Goal: Information Seeking & Learning: Compare options

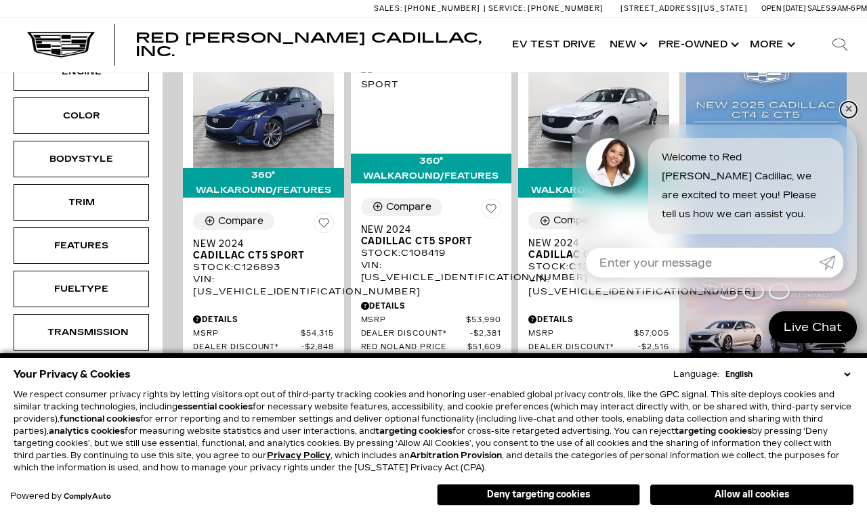
click at [842, 110] on link "✕" at bounding box center [848, 110] width 16 height 16
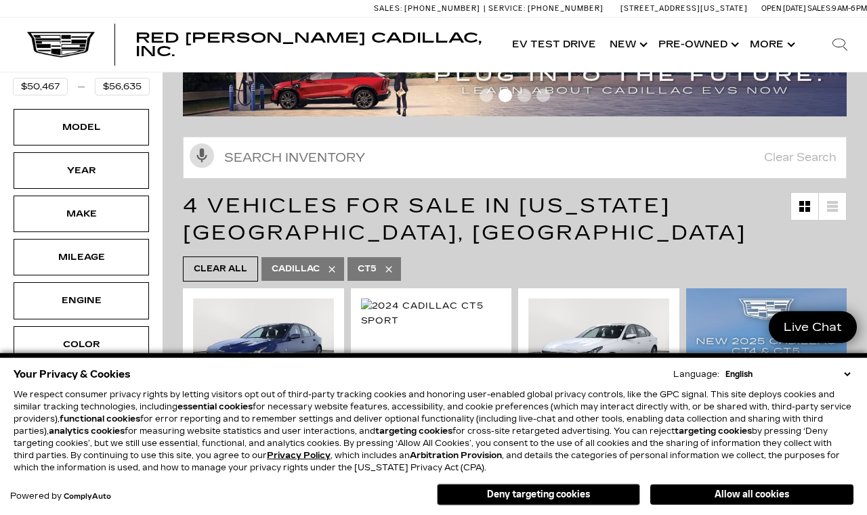
scroll to position [67, 0]
click at [752, 502] on button "Allow all cookies" at bounding box center [751, 495] width 203 height 20
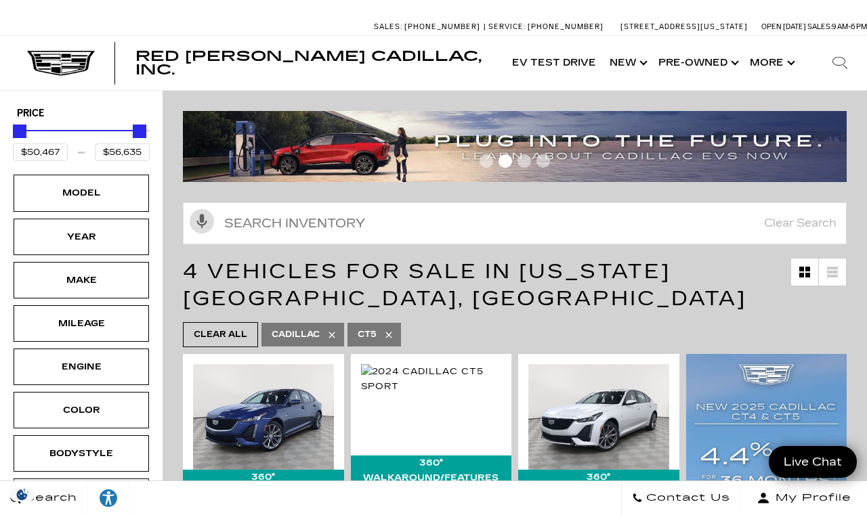
scroll to position [0, 0]
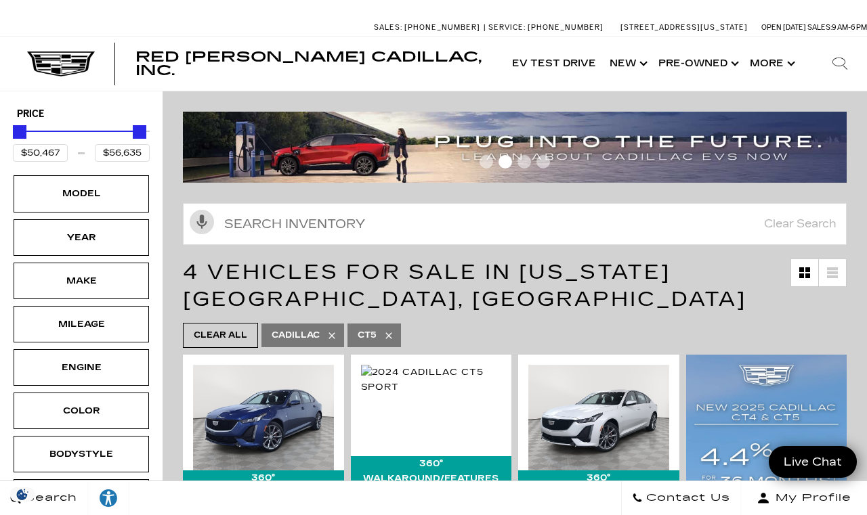
click at [82, 201] on div "Model" at bounding box center [81, 193] width 68 height 15
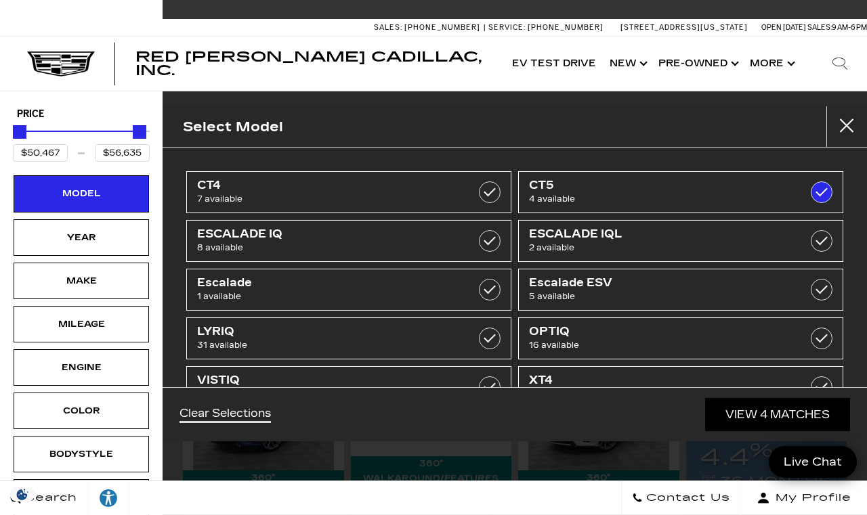
click at [339, 194] on span "7 available" at bounding box center [326, 199] width 258 height 14
type input "$45,985"
checkbox input "true"
click at [747, 431] on link "View 11 Matches" at bounding box center [775, 414] width 148 height 33
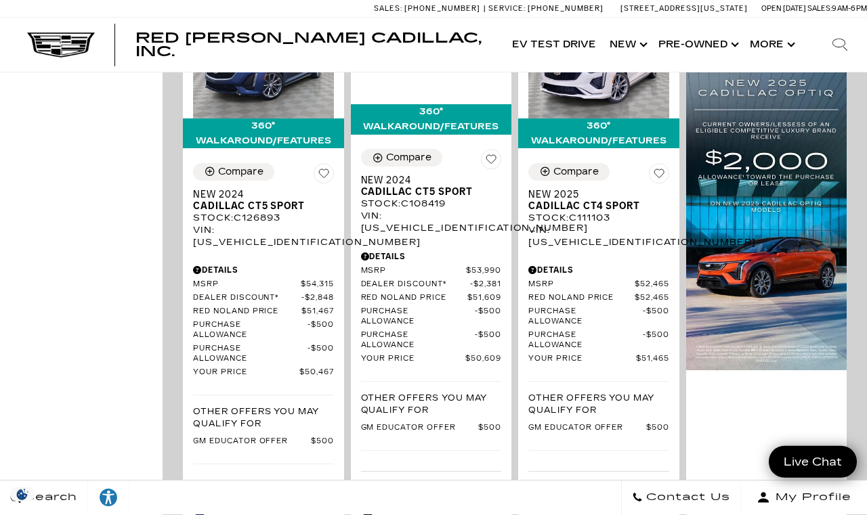
scroll to position [987, 0]
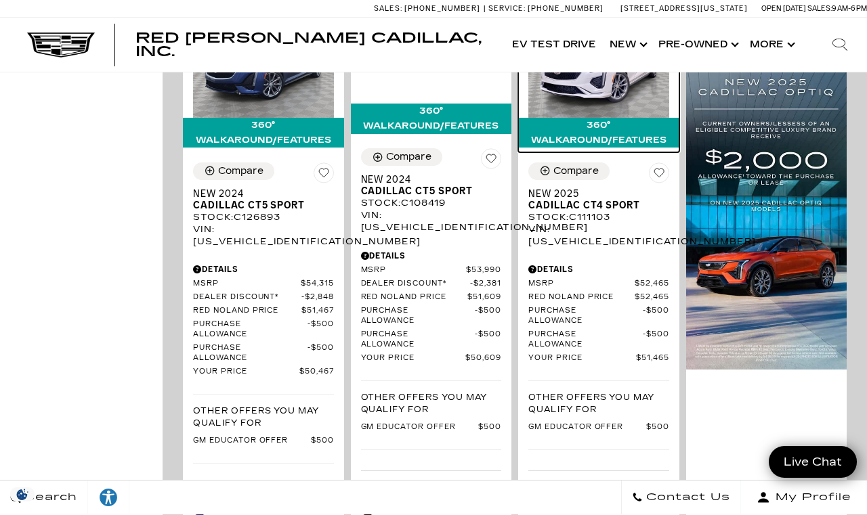
click at [605, 118] on img at bounding box center [598, 65] width 141 height 106
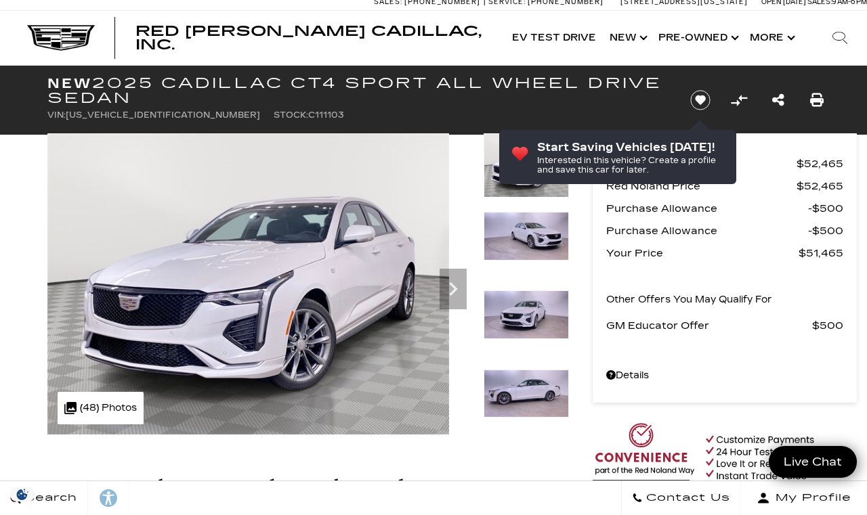
scroll to position [7, 0]
click at [458, 288] on icon "Next" at bounding box center [452, 289] width 27 height 27
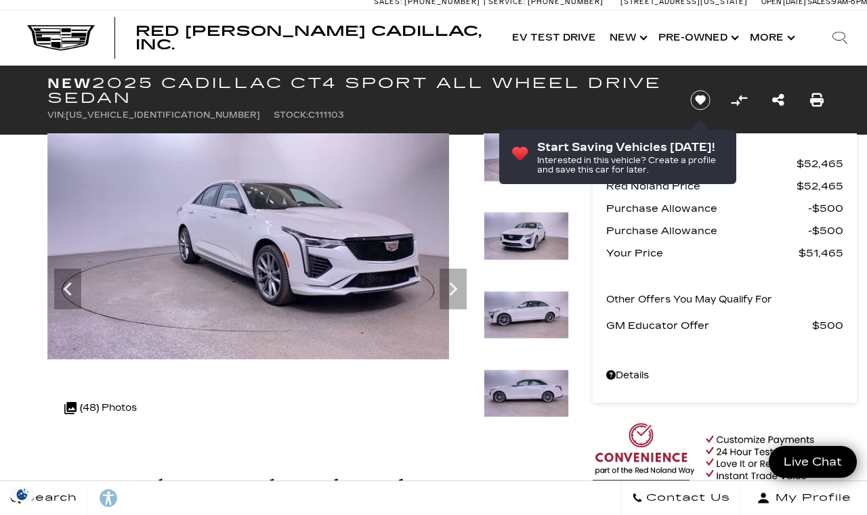
scroll to position [0, 0]
click at [456, 289] on icon "Next" at bounding box center [453, 290] width 8 height 14
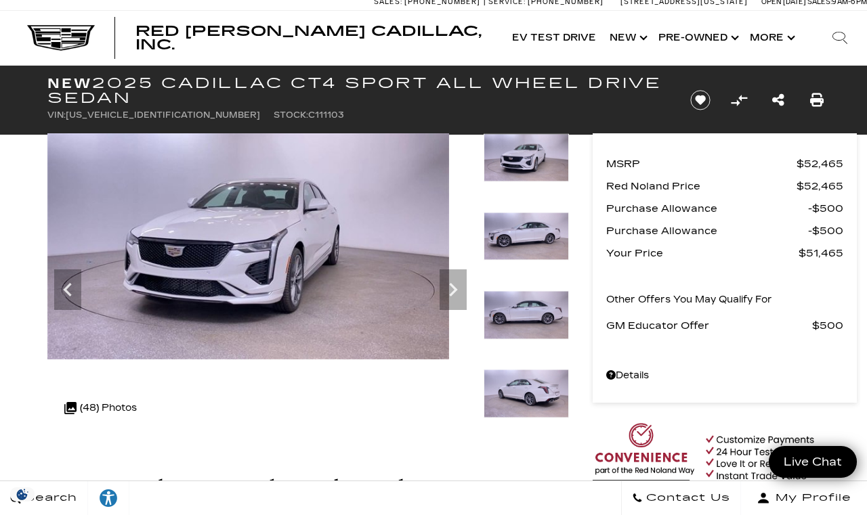
click at [454, 290] on icon "Next" at bounding box center [453, 290] width 8 height 14
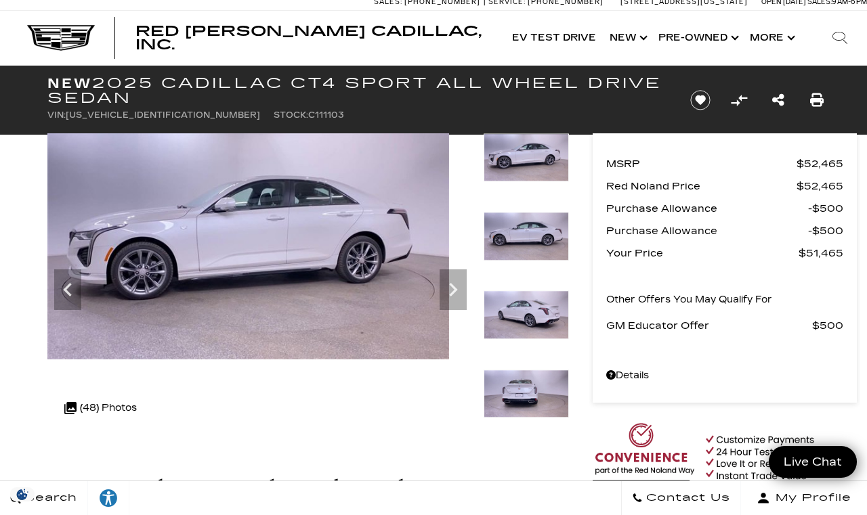
click at [466, 287] on icon "Next" at bounding box center [452, 289] width 27 height 27
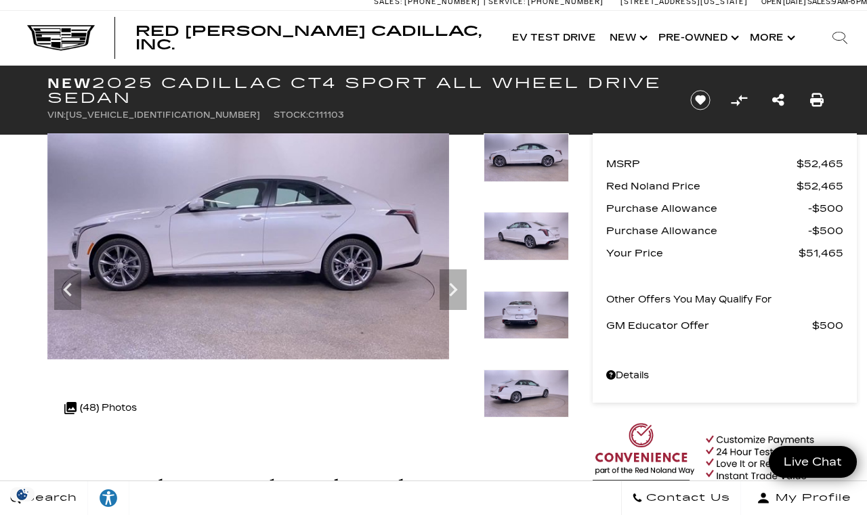
click at [461, 286] on icon "Next" at bounding box center [452, 289] width 27 height 27
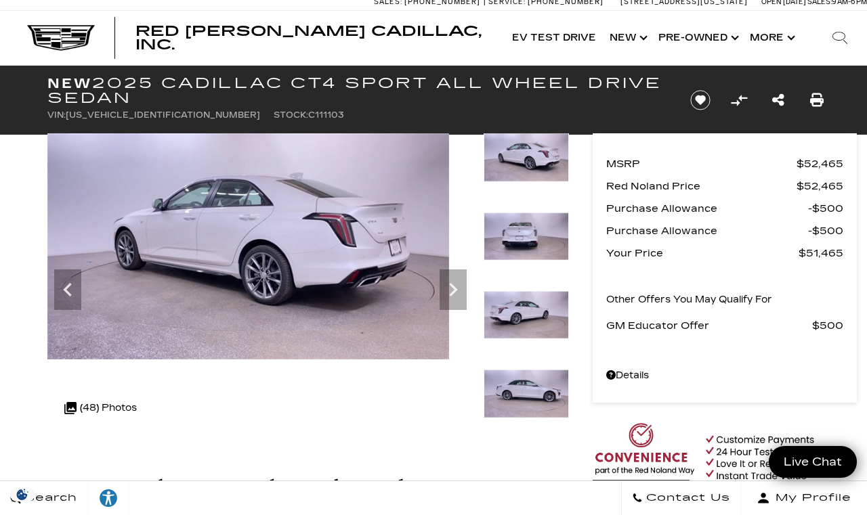
click at [456, 292] on icon "Next" at bounding box center [452, 289] width 27 height 27
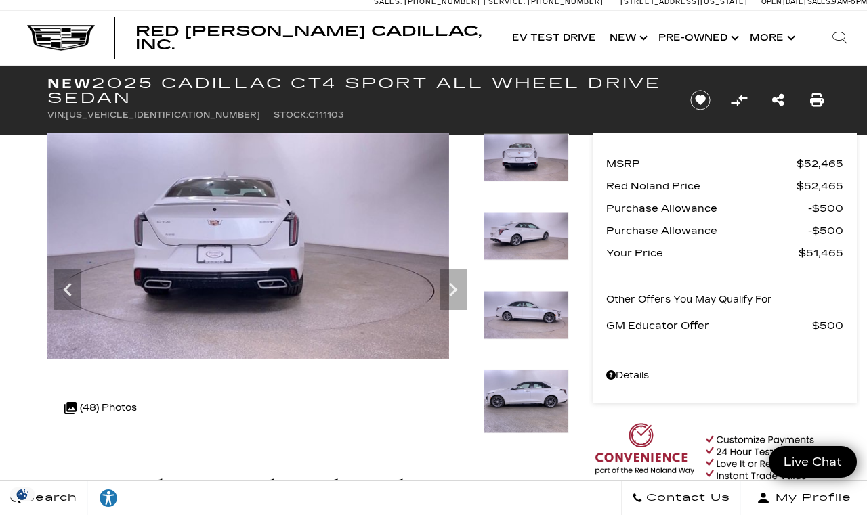
click at [452, 284] on icon "Next" at bounding box center [453, 290] width 8 height 14
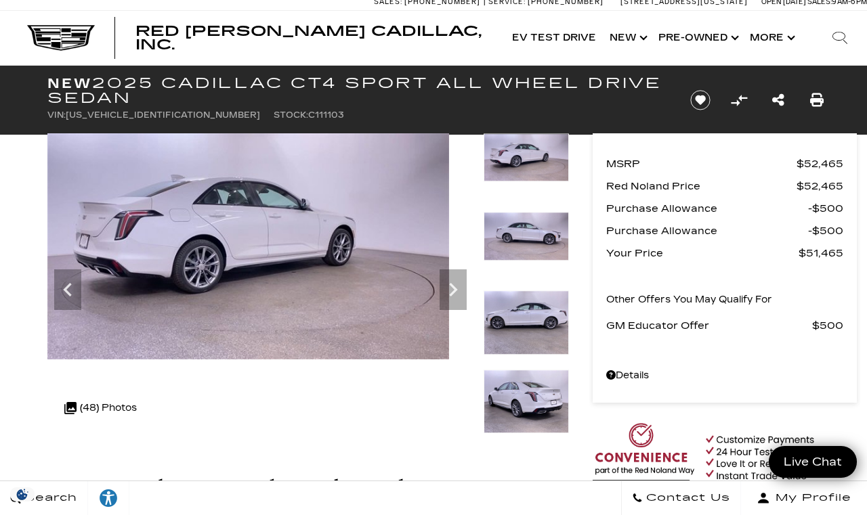
click at [462, 289] on icon "Next" at bounding box center [452, 289] width 27 height 27
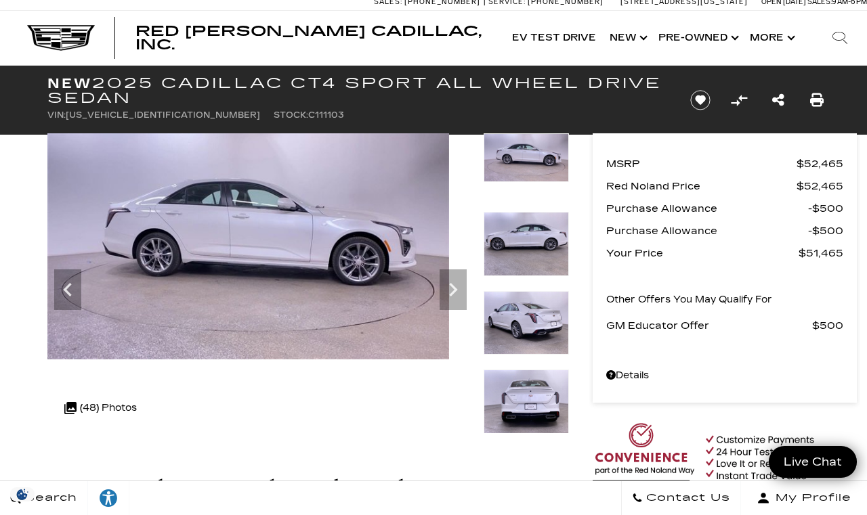
click at [462, 284] on icon "Next" at bounding box center [452, 289] width 27 height 27
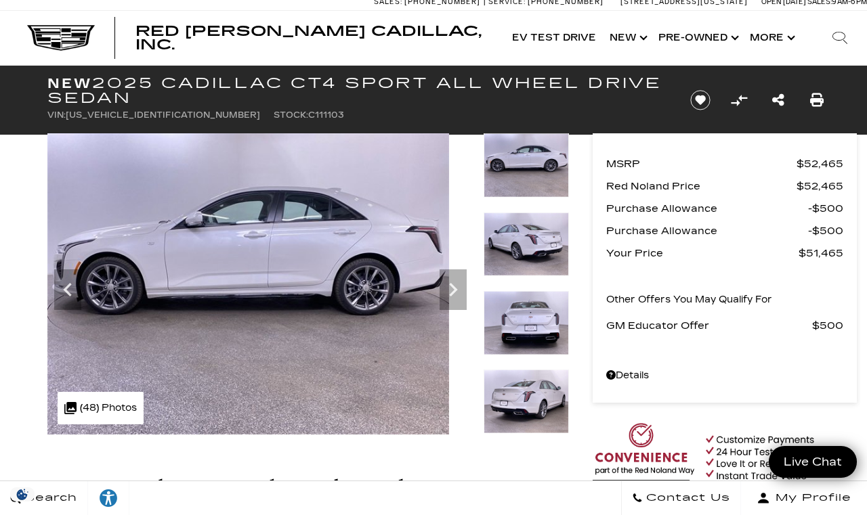
click at [464, 291] on icon "Next" at bounding box center [452, 289] width 27 height 27
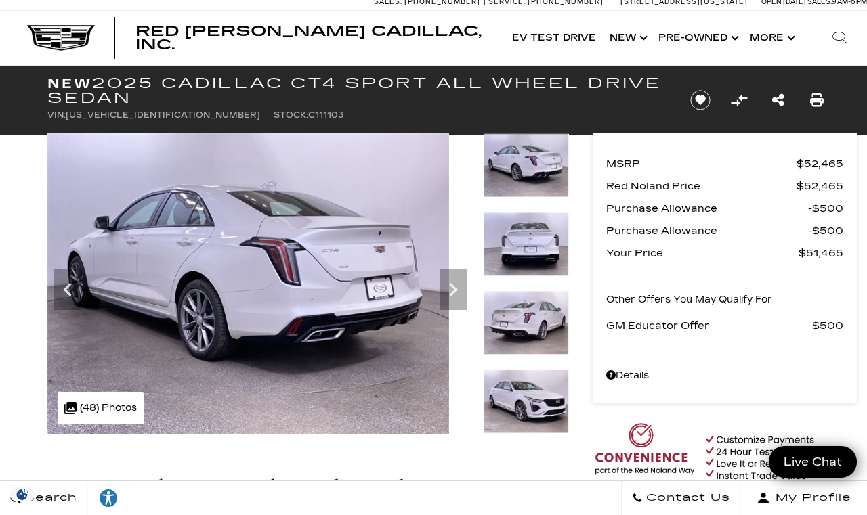
click at [464, 302] on icon "Next" at bounding box center [452, 289] width 27 height 27
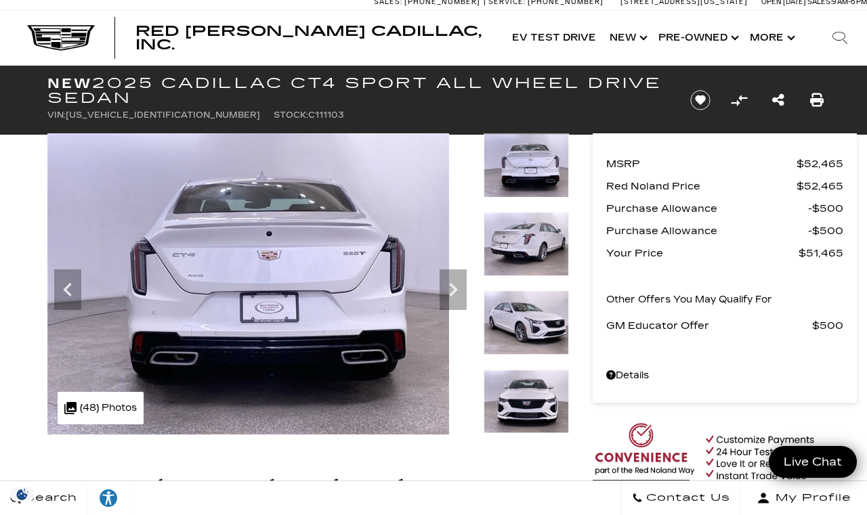
click at [466, 290] on icon "Next" at bounding box center [452, 289] width 27 height 27
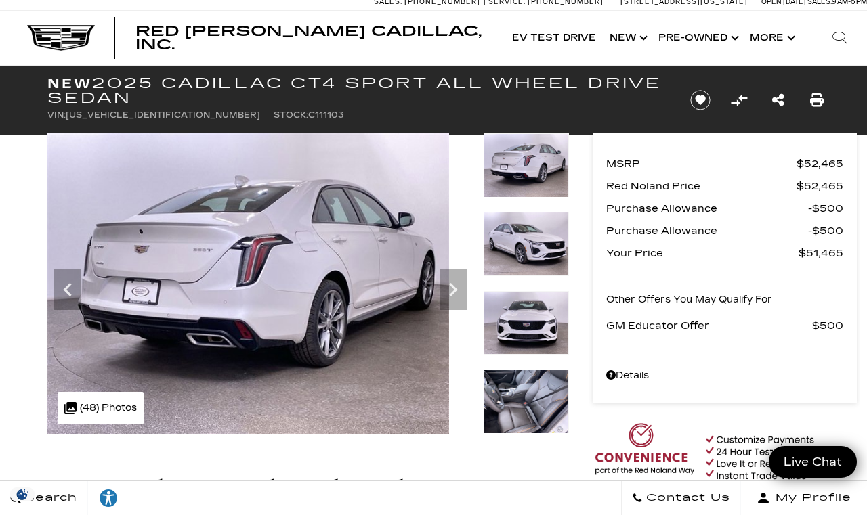
click at [469, 292] on div at bounding box center [649, 283] width 401 height 301
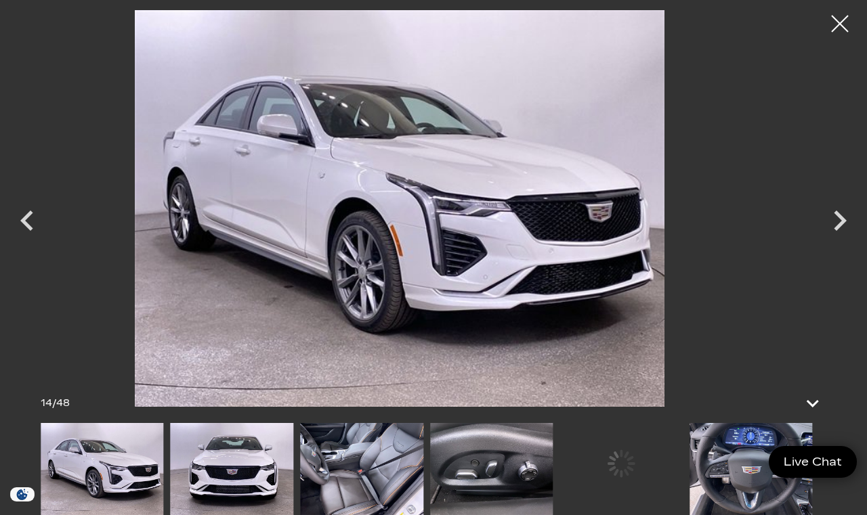
click at [469, 297] on img at bounding box center [399, 208] width 663 height 397
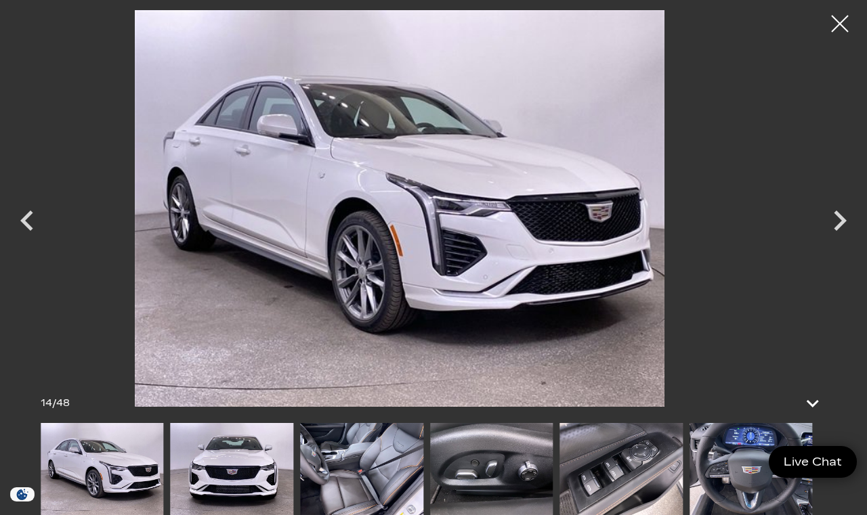
click at [831, 224] on icon "Next" at bounding box center [839, 220] width 41 height 41
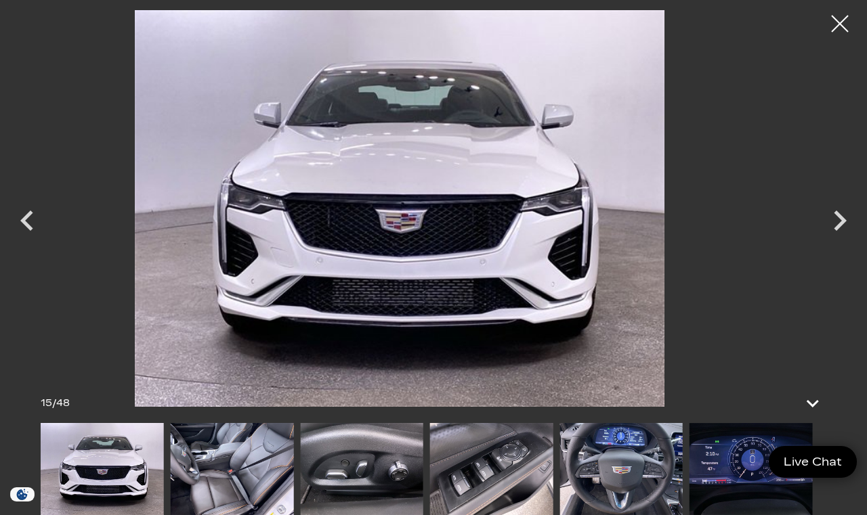
click at [852, 217] on icon "Next" at bounding box center [839, 220] width 41 height 41
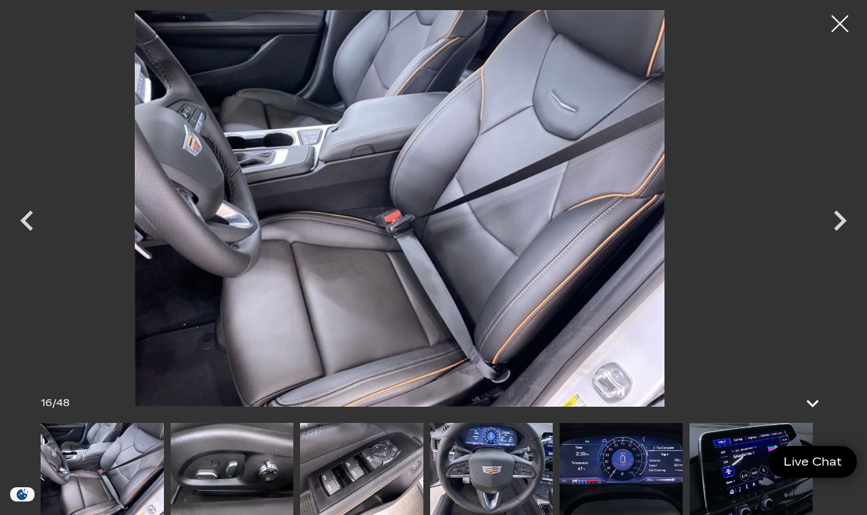
click at [840, 223] on icon "Next" at bounding box center [839, 221] width 13 height 20
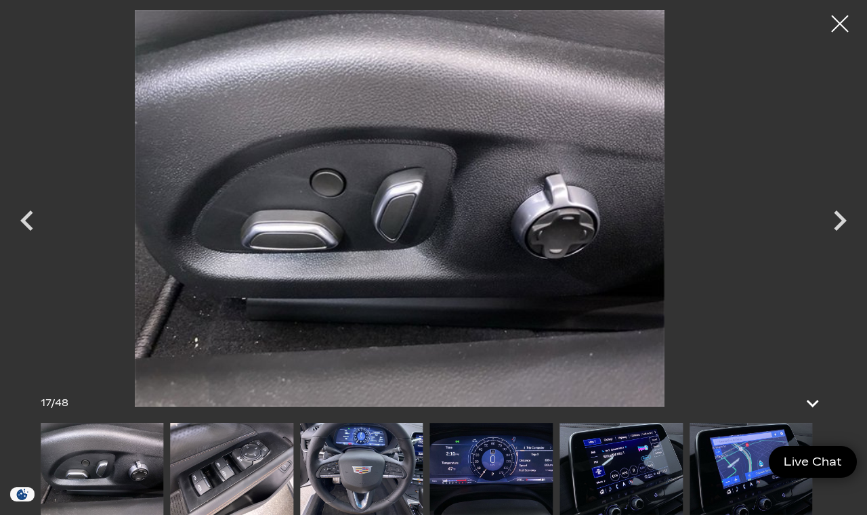
click at [842, 229] on icon "Next" at bounding box center [839, 220] width 41 height 41
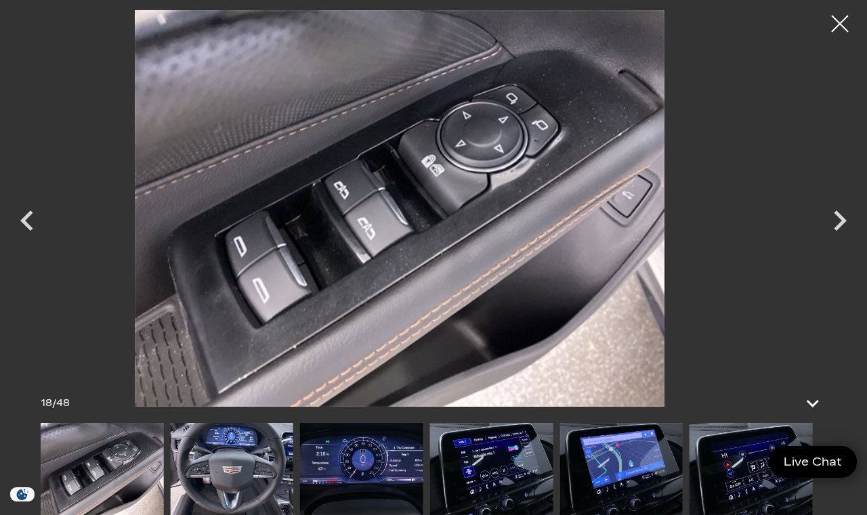
click at [836, 230] on icon "Next" at bounding box center [839, 221] width 13 height 20
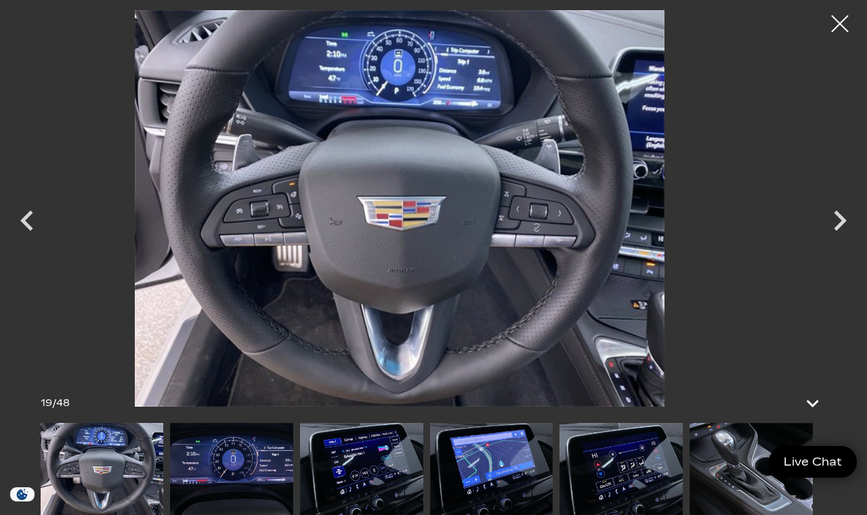
click at [842, 231] on icon "Next" at bounding box center [839, 220] width 41 height 41
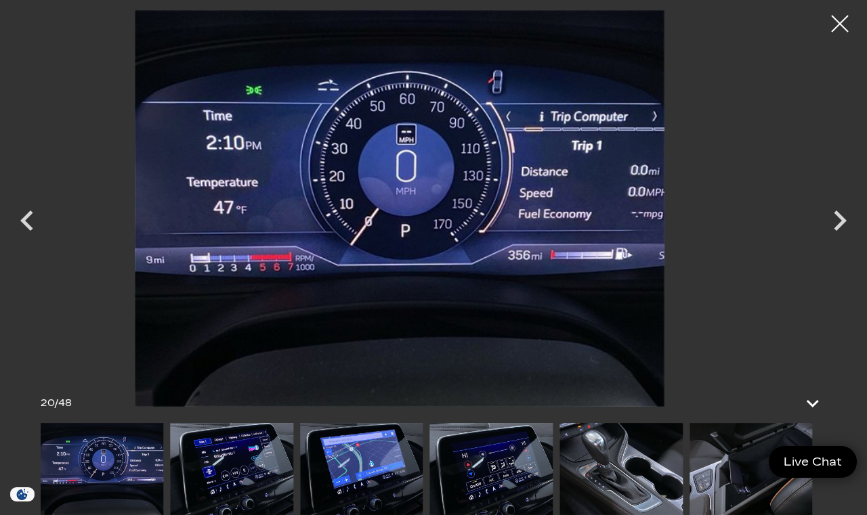
click at [840, 230] on icon "Next" at bounding box center [839, 220] width 41 height 41
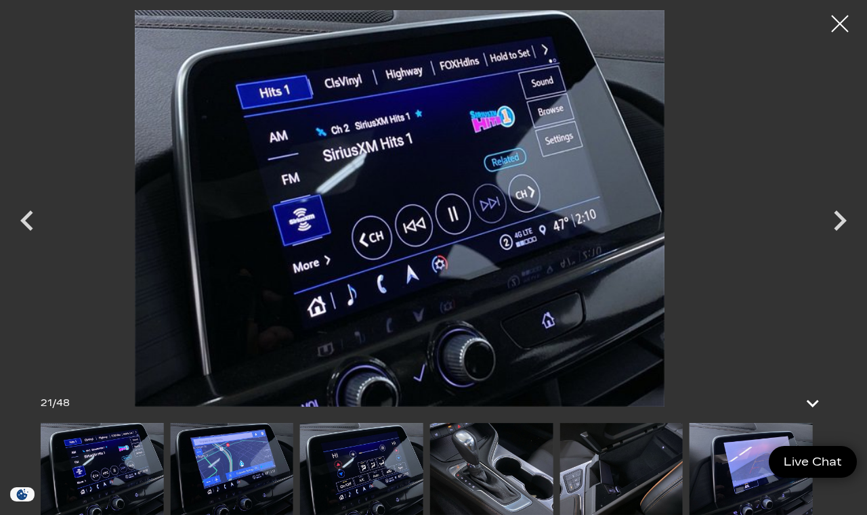
click at [837, 232] on icon "Next" at bounding box center [839, 220] width 41 height 41
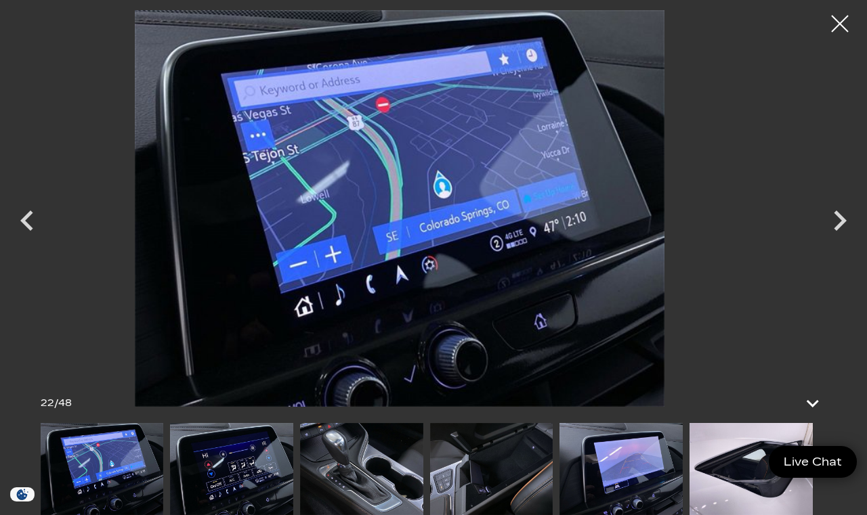
click at [833, 230] on icon "Next" at bounding box center [839, 220] width 41 height 41
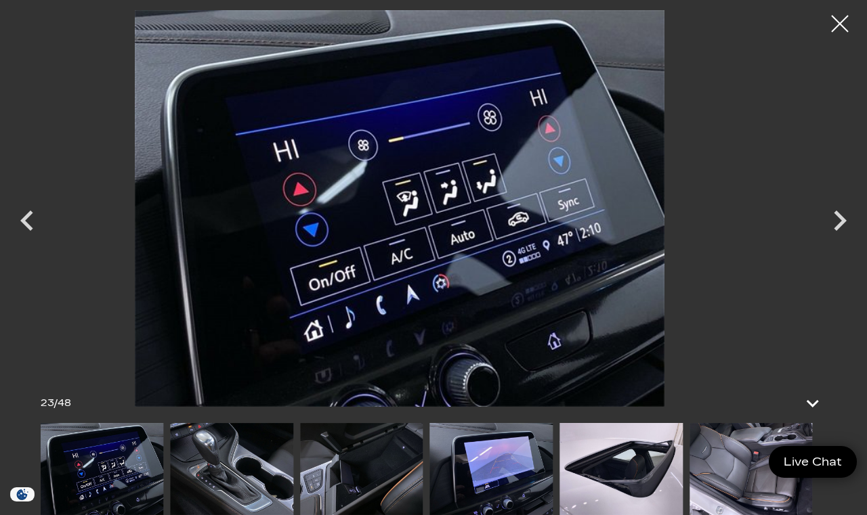
click at [828, 233] on icon "Next" at bounding box center [839, 220] width 41 height 41
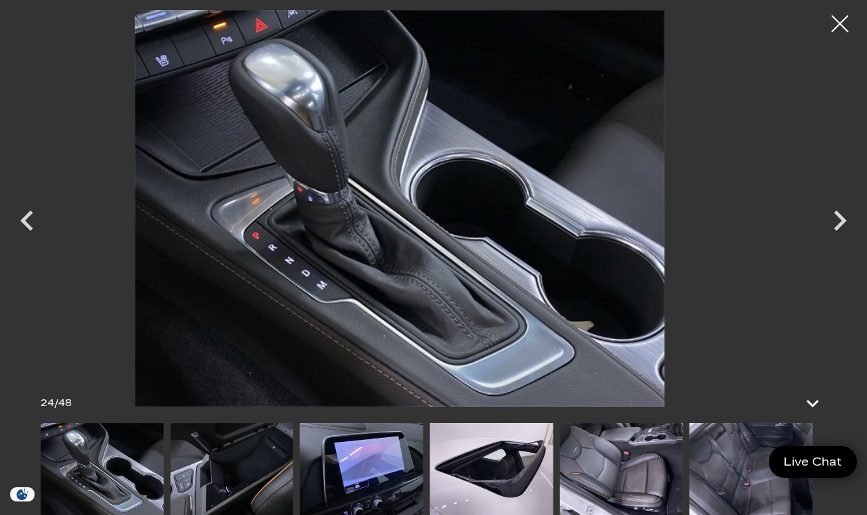
click at [837, 225] on icon "Next" at bounding box center [839, 220] width 41 height 41
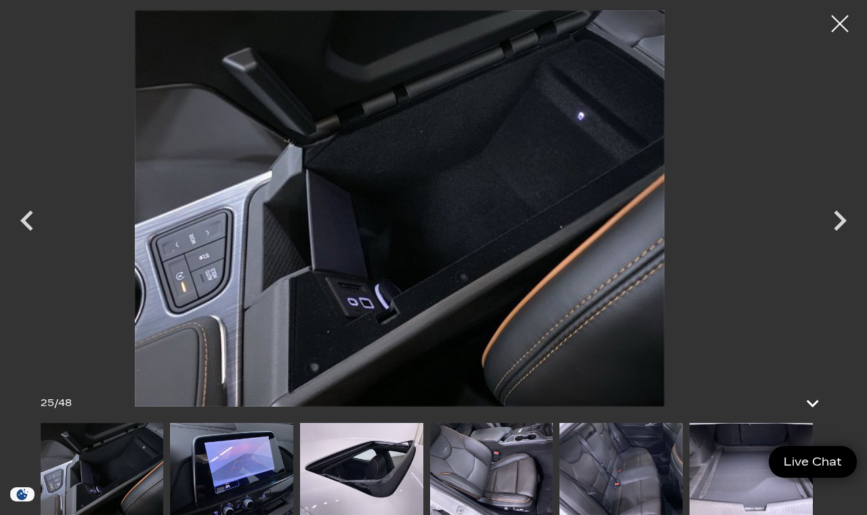
click at [833, 225] on icon "Next" at bounding box center [839, 220] width 41 height 41
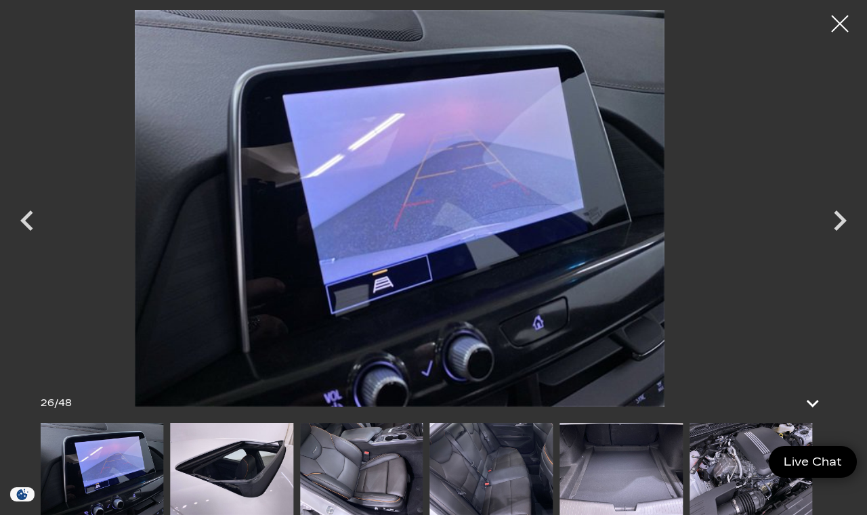
click at [830, 227] on icon "Next" at bounding box center [839, 220] width 41 height 41
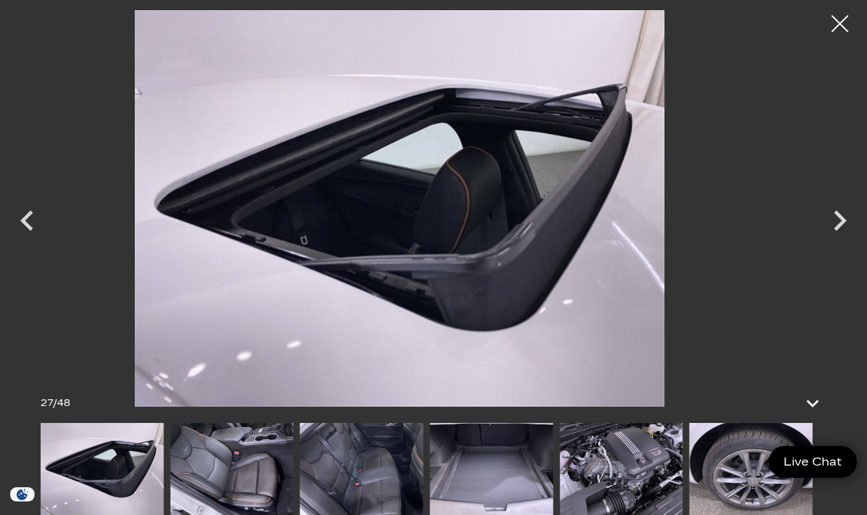
click at [831, 225] on icon "Next" at bounding box center [839, 220] width 41 height 41
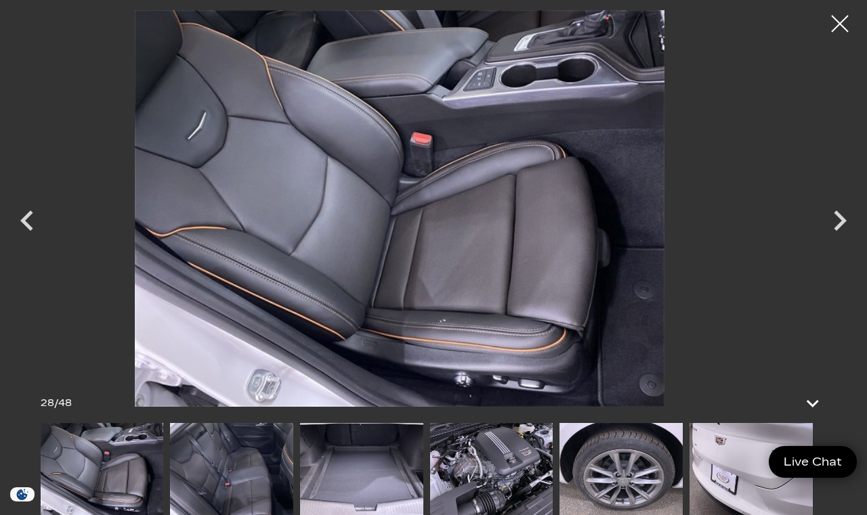
click at [833, 223] on icon "Next" at bounding box center [839, 220] width 41 height 41
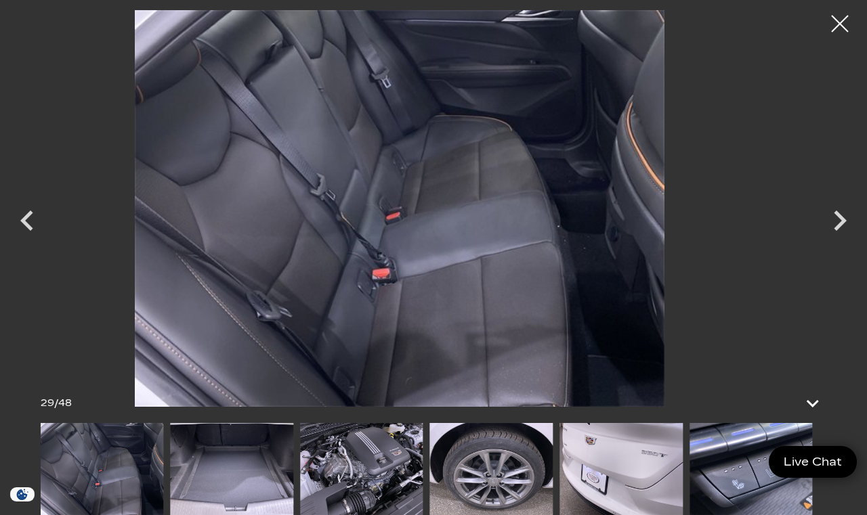
click at [835, 222] on icon "Next" at bounding box center [839, 220] width 41 height 41
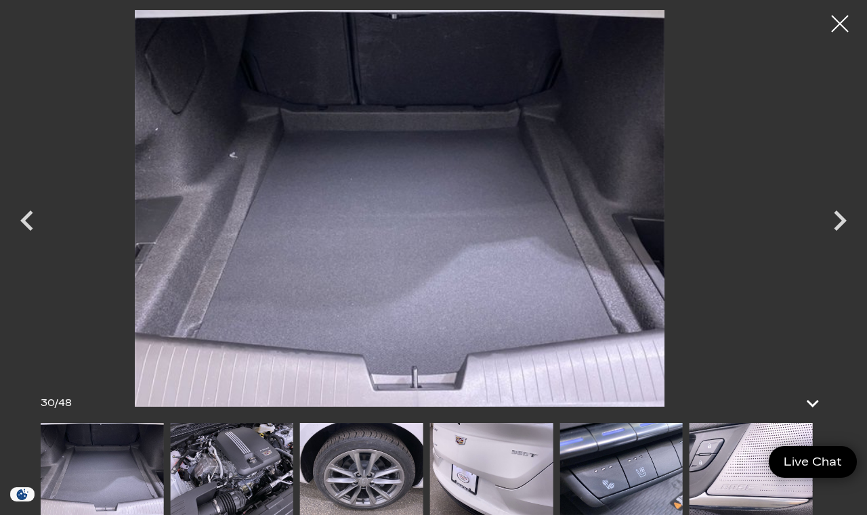
click at [839, 221] on icon "Next" at bounding box center [839, 220] width 41 height 41
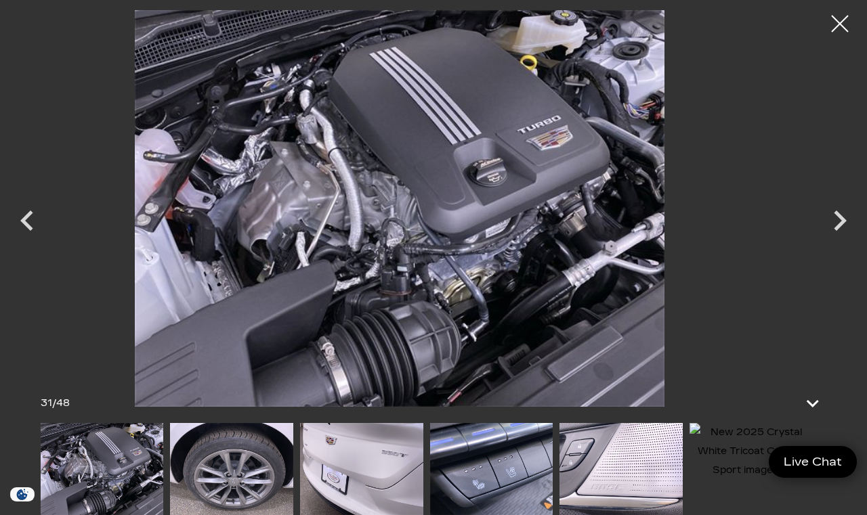
click at [835, 224] on icon "Next" at bounding box center [839, 220] width 41 height 41
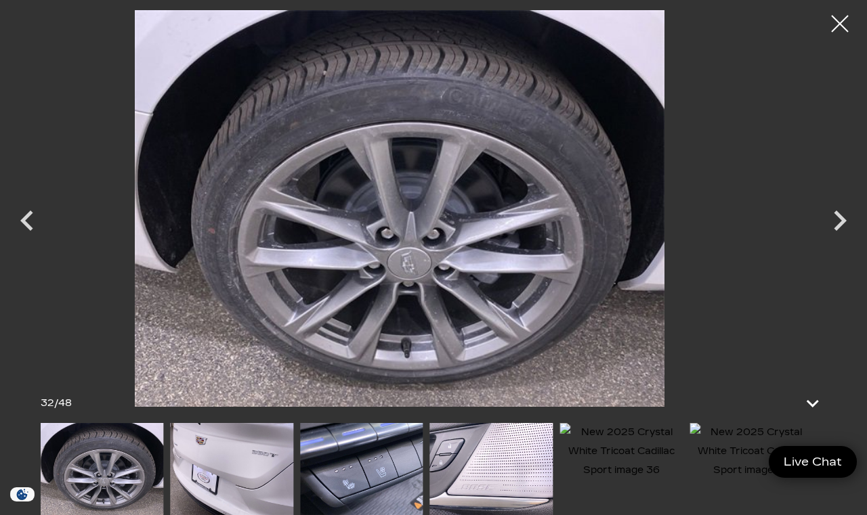
click at [832, 225] on icon "Next" at bounding box center [839, 220] width 41 height 41
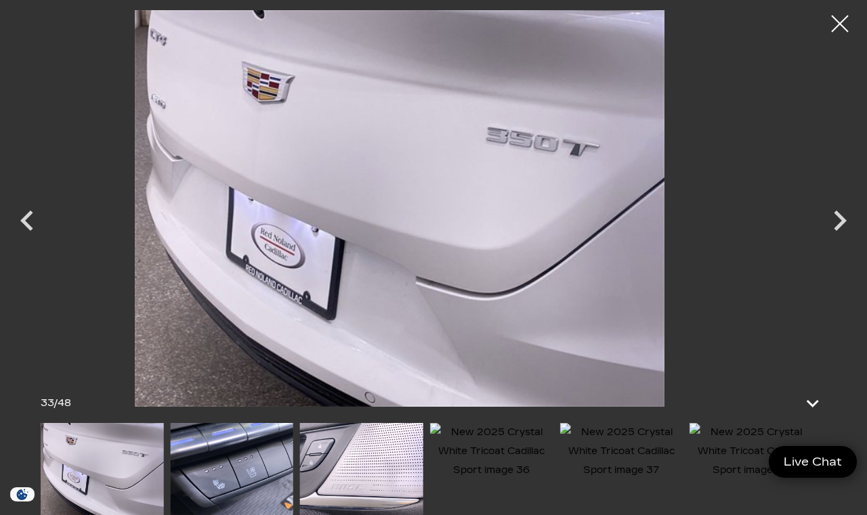
click at [838, 225] on icon "Next" at bounding box center [839, 221] width 13 height 20
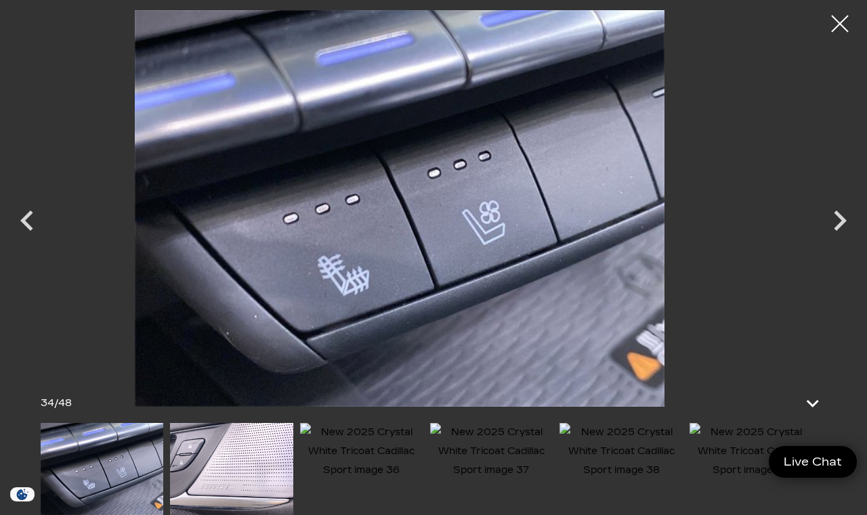
click at [833, 228] on icon "Next" at bounding box center [839, 220] width 41 height 41
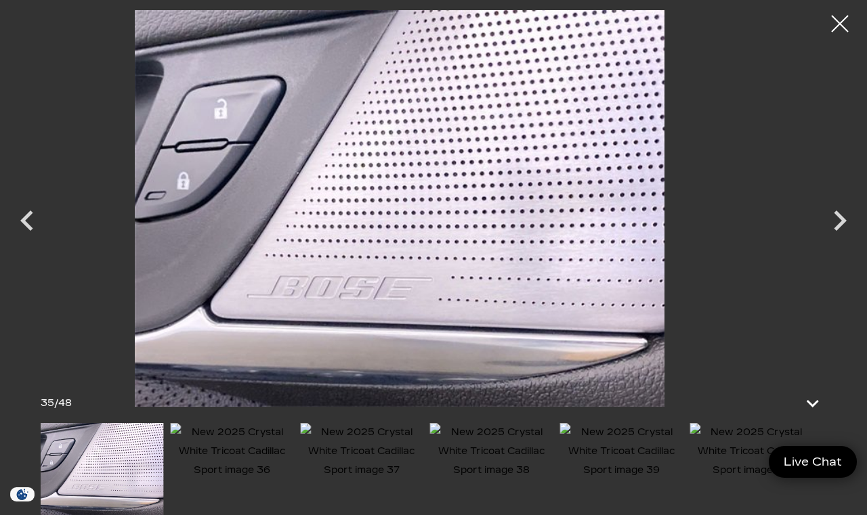
click at [840, 222] on icon "Next" at bounding box center [839, 220] width 41 height 41
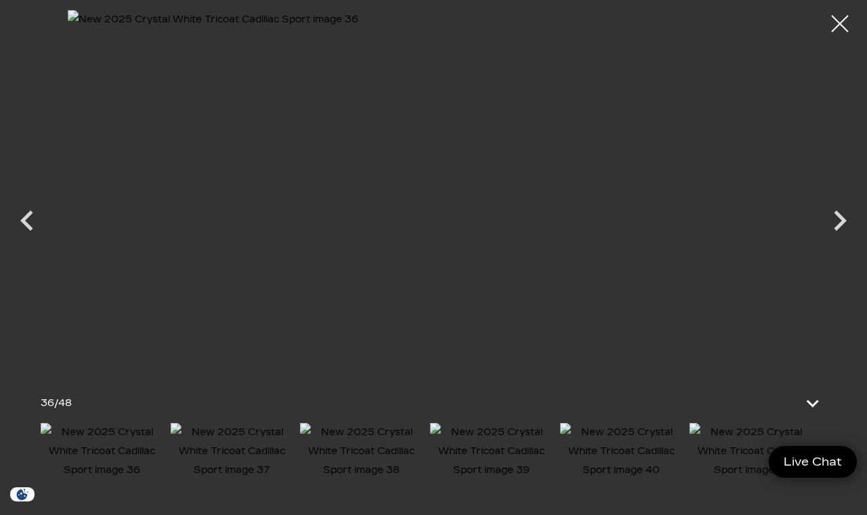
click at [840, 35] on div at bounding box center [840, 24] width 34 height 34
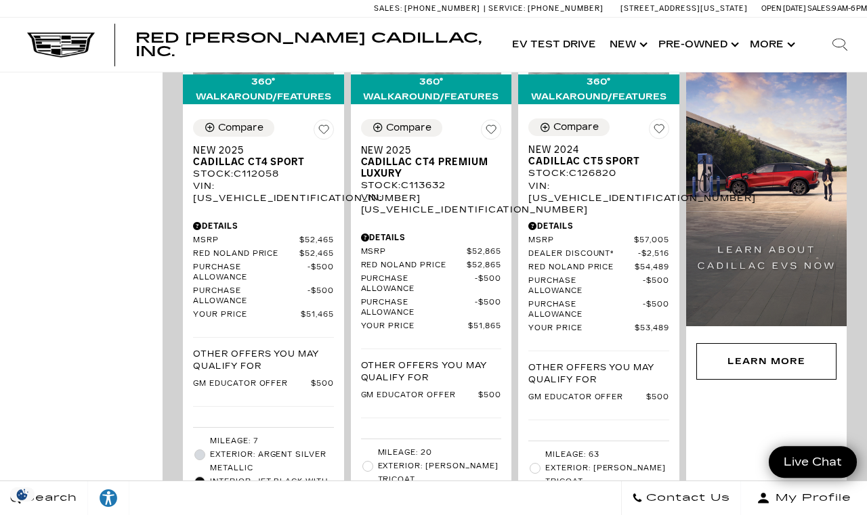
scroll to position [1679, 0]
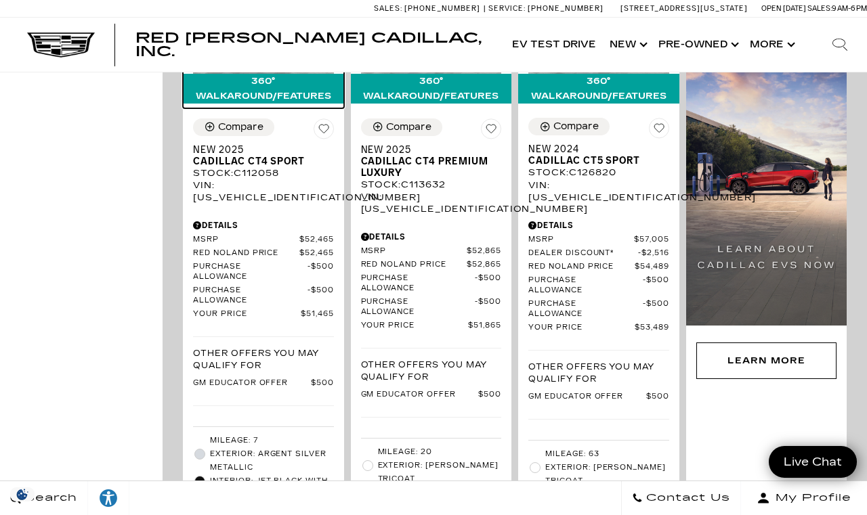
click at [275, 74] on img at bounding box center [263, 21] width 141 height 106
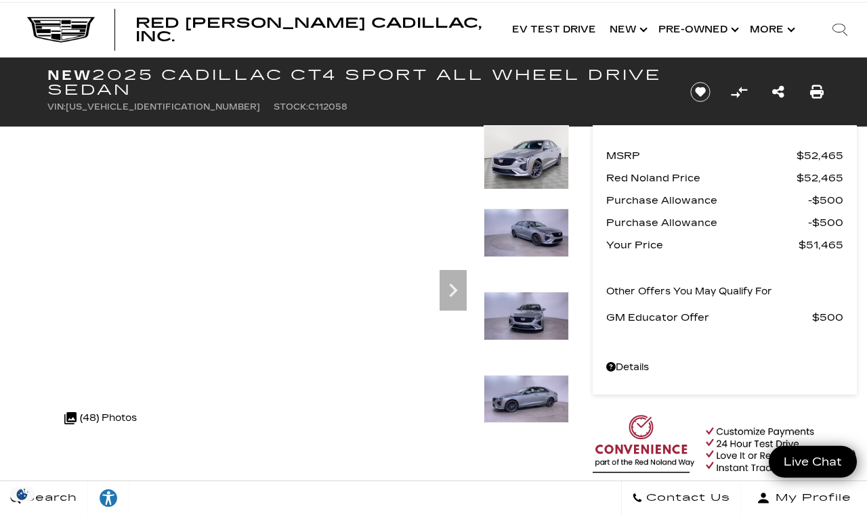
scroll to position [16, 0]
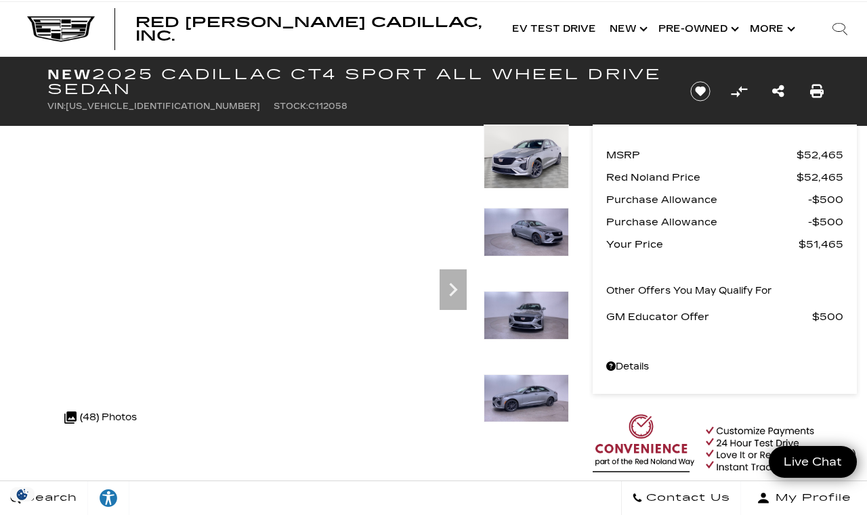
click at [461, 289] on icon "Next" at bounding box center [452, 289] width 27 height 27
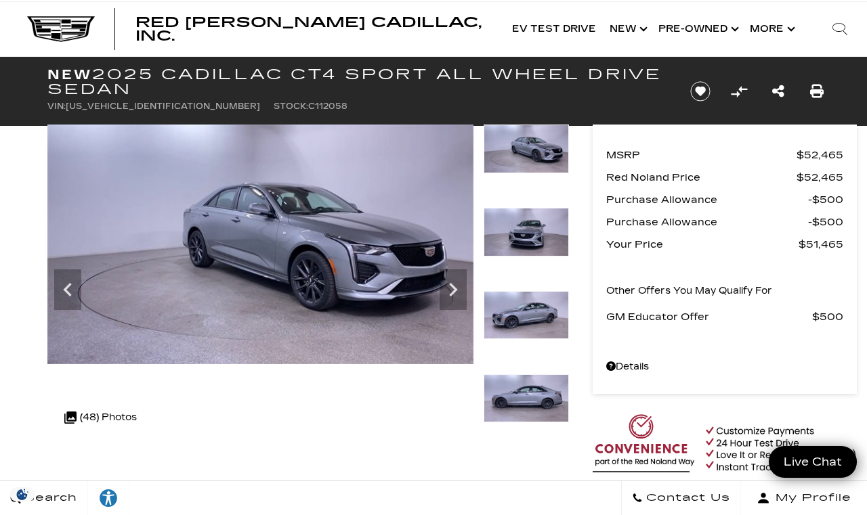
click at [315, 247] on img at bounding box center [260, 245] width 426 height 240
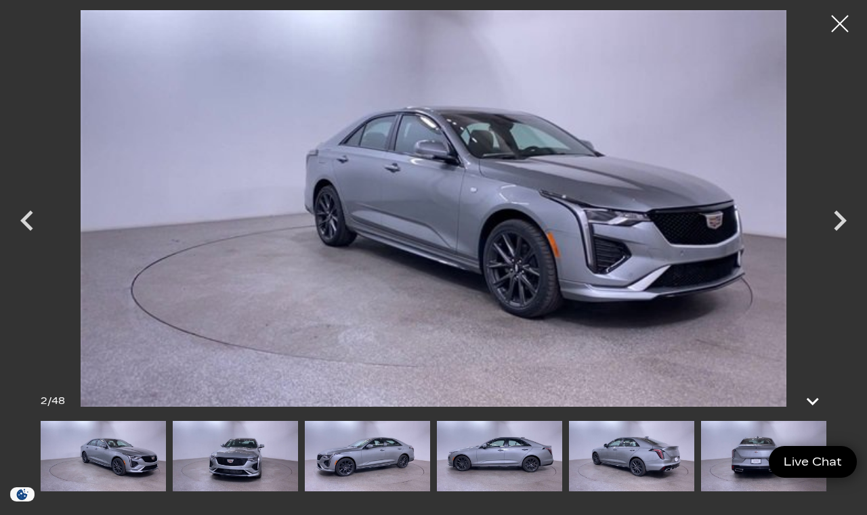
click at [842, 231] on icon "Next" at bounding box center [839, 220] width 41 height 41
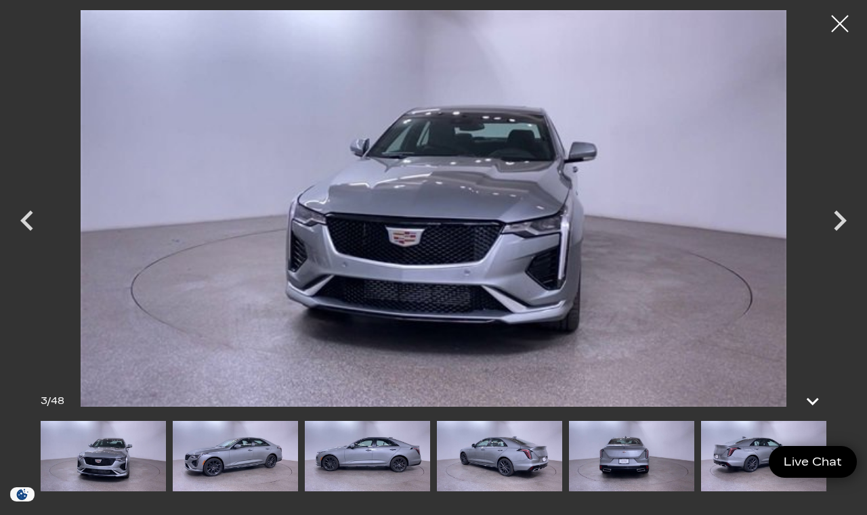
click at [834, 234] on icon "Next" at bounding box center [839, 220] width 41 height 41
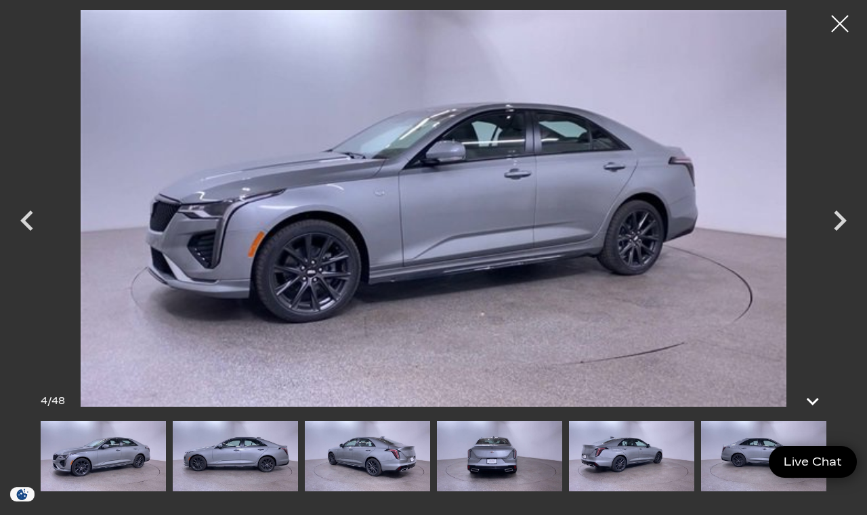
click at [838, 230] on icon "Next" at bounding box center [839, 220] width 41 height 41
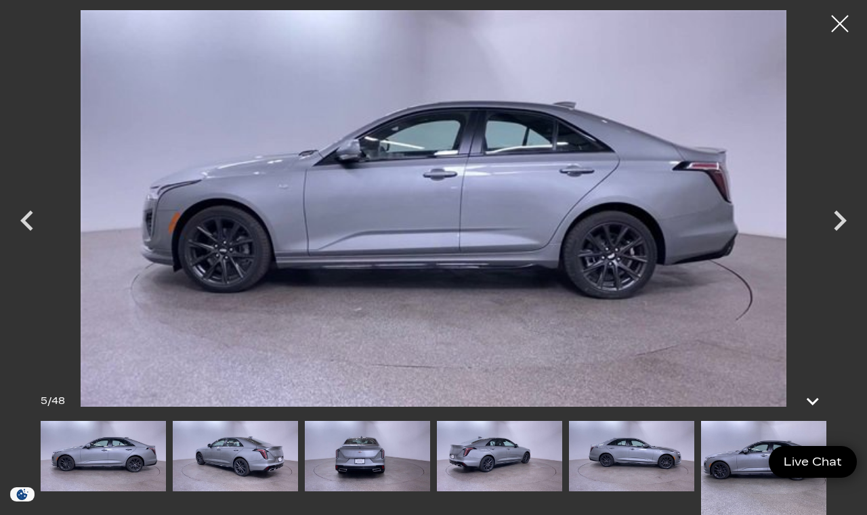
click at [840, 223] on icon "Next" at bounding box center [839, 221] width 13 height 20
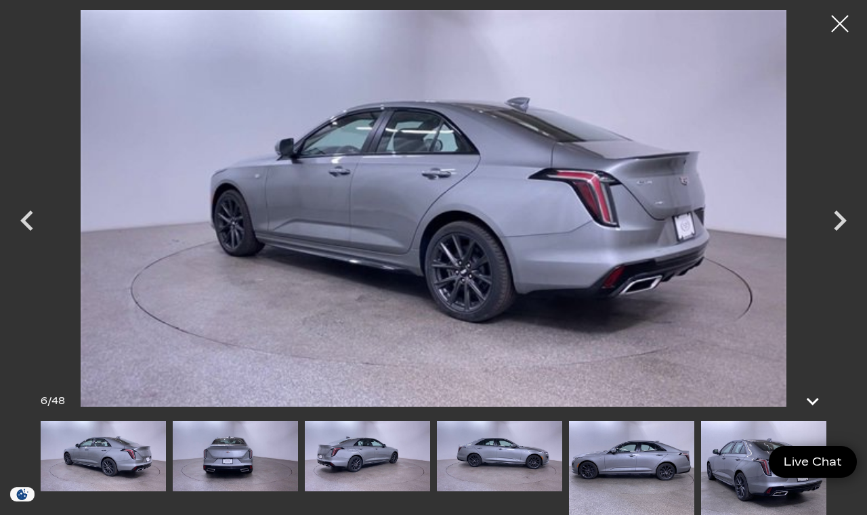
click at [833, 227] on icon "Next" at bounding box center [839, 220] width 41 height 41
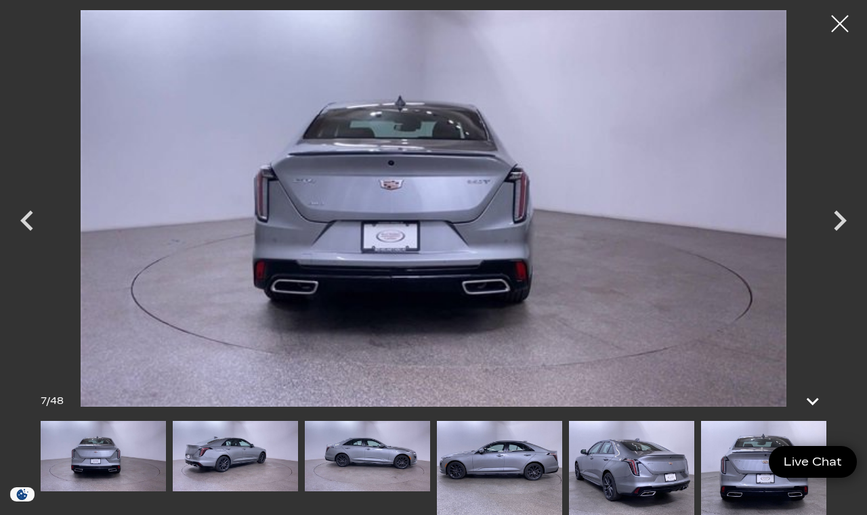
click at [837, 222] on icon "Next" at bounding box center [839, 220] width 41 height 41
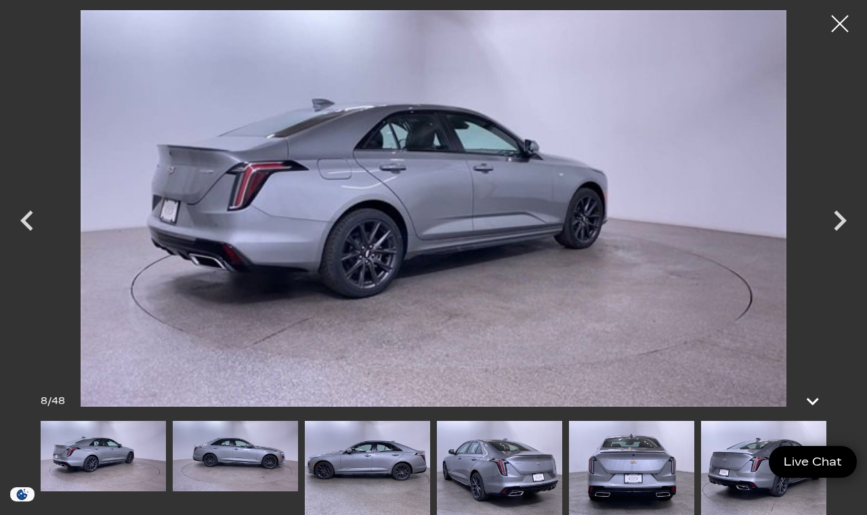
click at [837, 225] on icon "Next" at bounding box center [839, 220] width 41 height 41
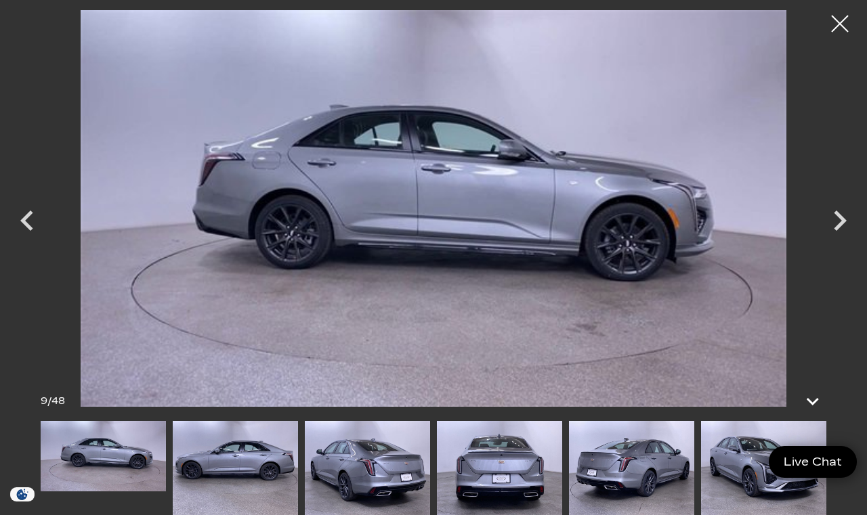
click at [839, 225] on icon "Next" at bounding box center [839, 221] width 13 height 20
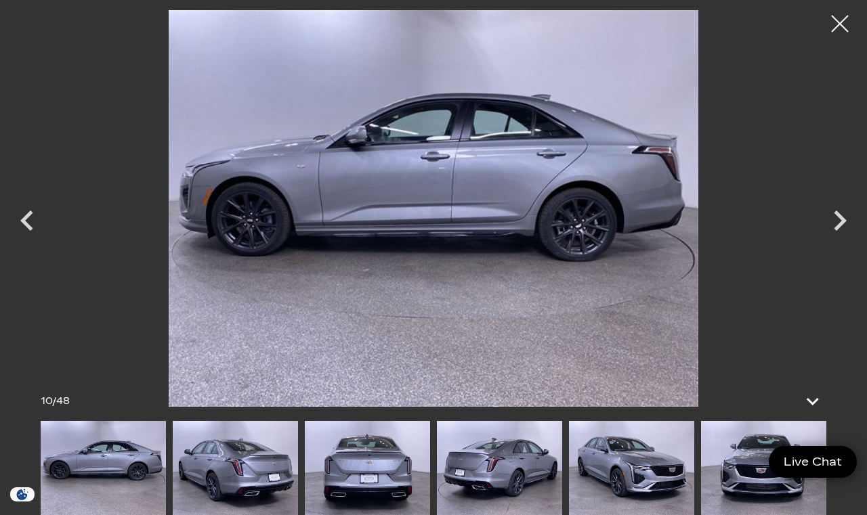
click at [844, 226] on icon "Next" at bounding box center [839, 220] width 41 height 41
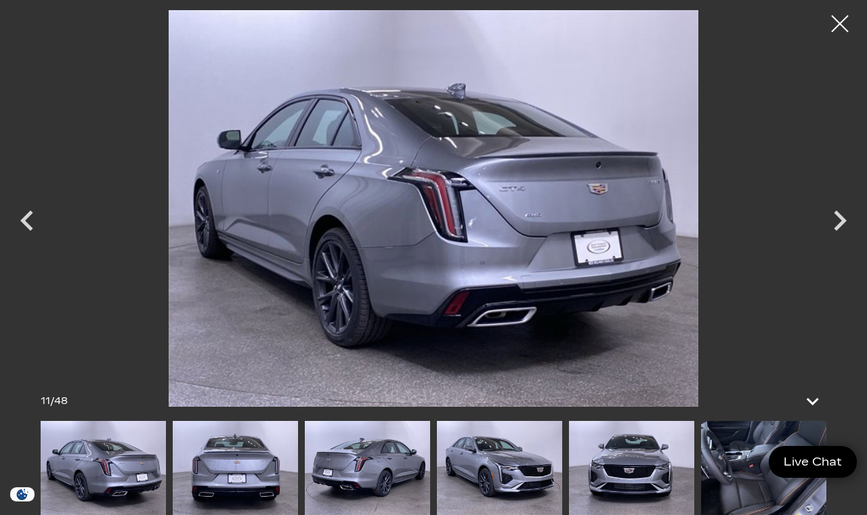
click at [840, 231] on icon "Next" at bounding box center [839, 220] width 41 height 41
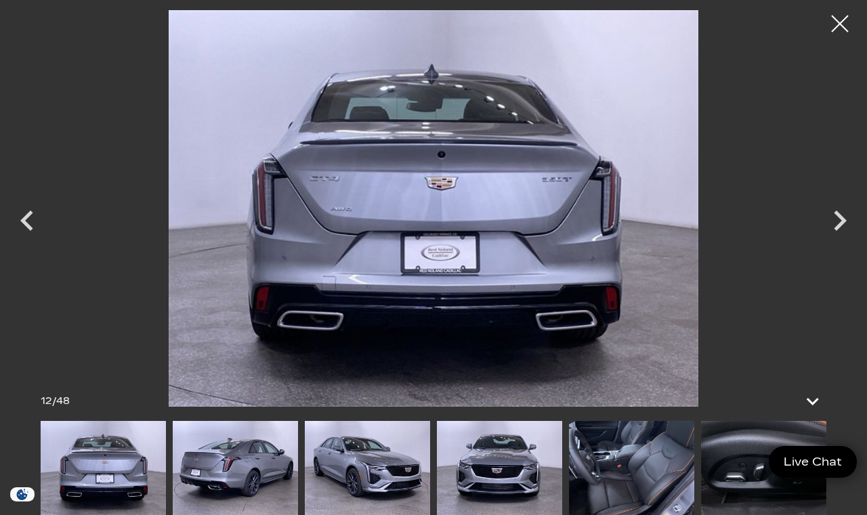
click at [839, 226] on icon "Next" at bounding box center [839, 221] width 13 height 20
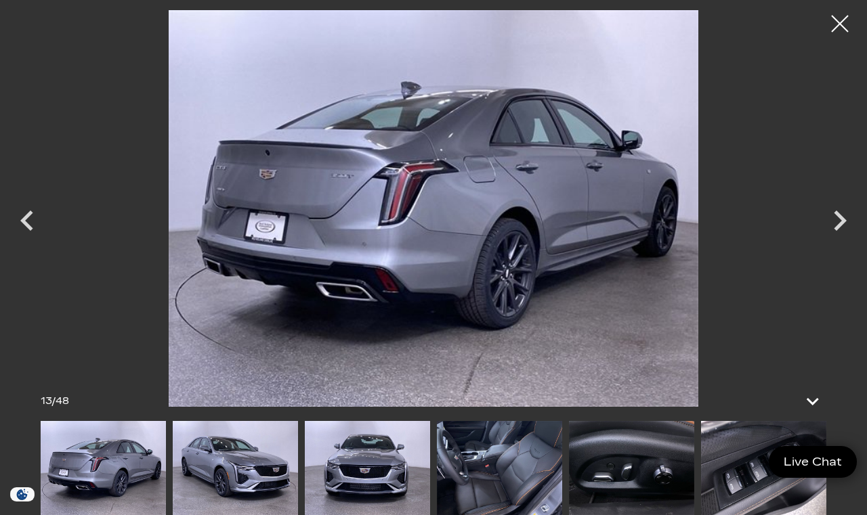
click at [836, 230] on icon "Next" at bounding box center [839, 221] width 13 height 20
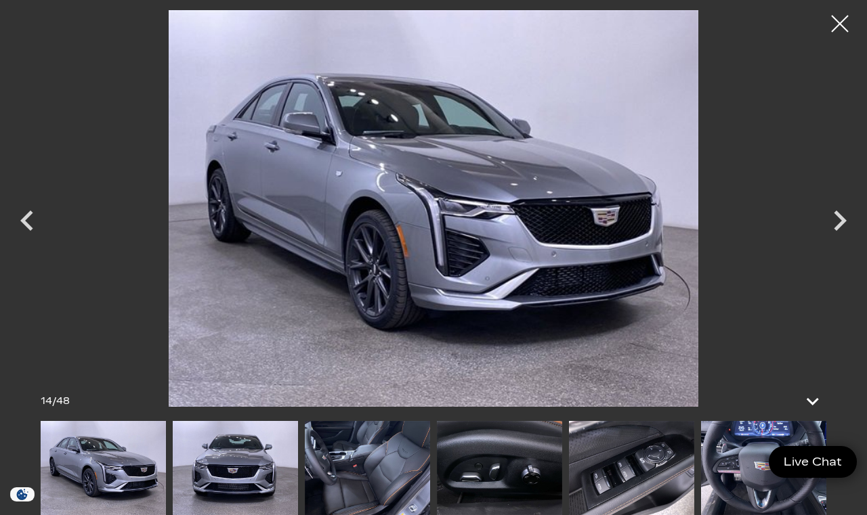
click at [841, 227] on icon "Next" at bounding box center [839, 220] width 41 height 41
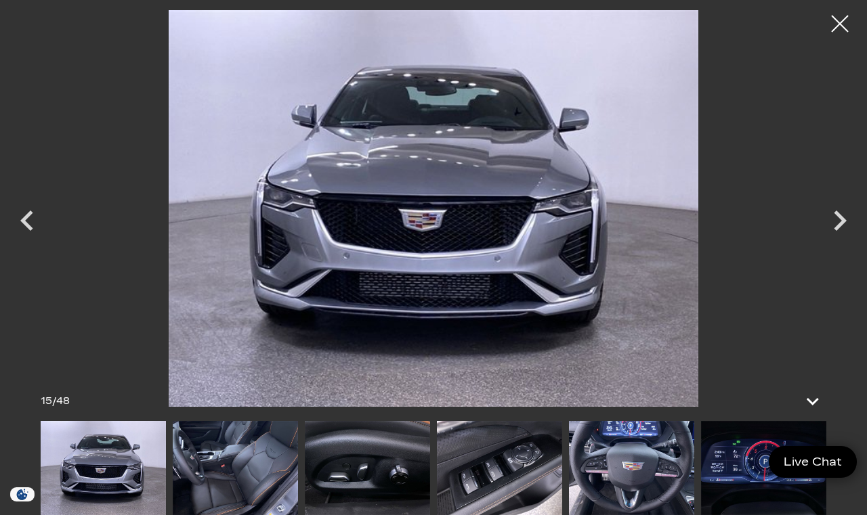
click at [837, 229] on icon "Next" at bounding box center [839, 221] width 13 height 20
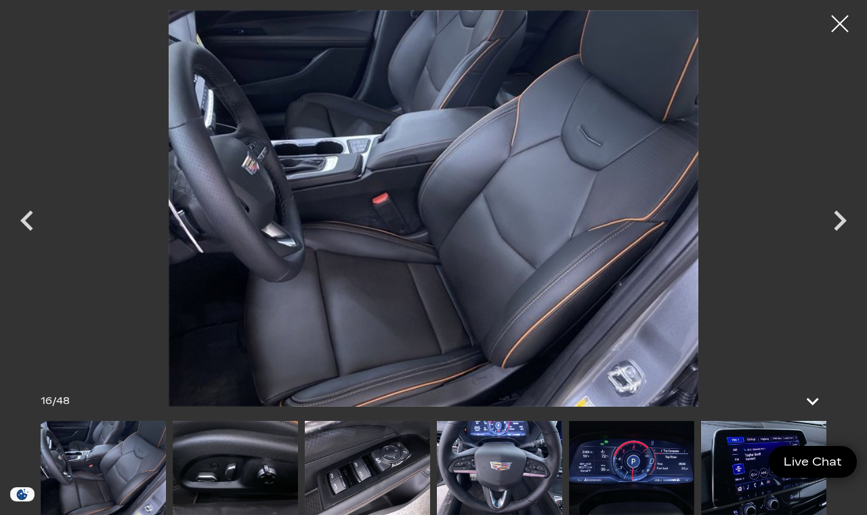
click at [840, 232] on icon "Next" at bounding box center [839, 220] width 41 height 41
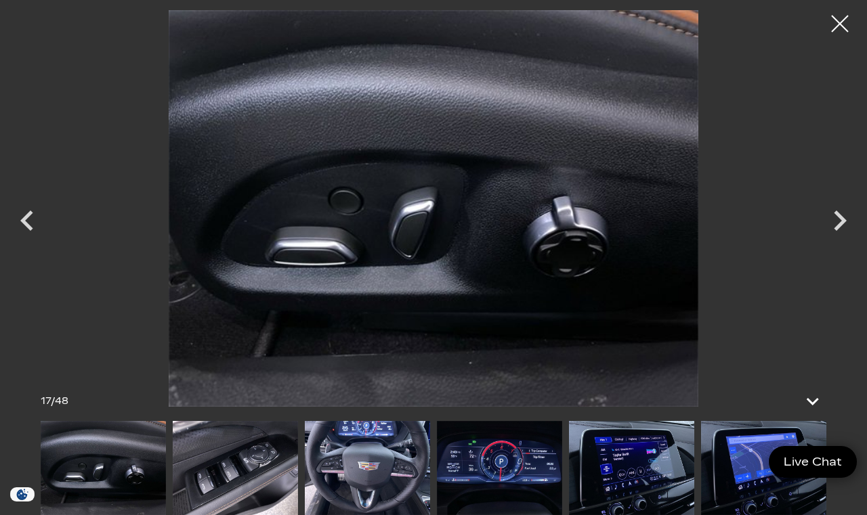
click at [833, 229] on icon "Next" at bounding box center [839, 220] width 41 height 41
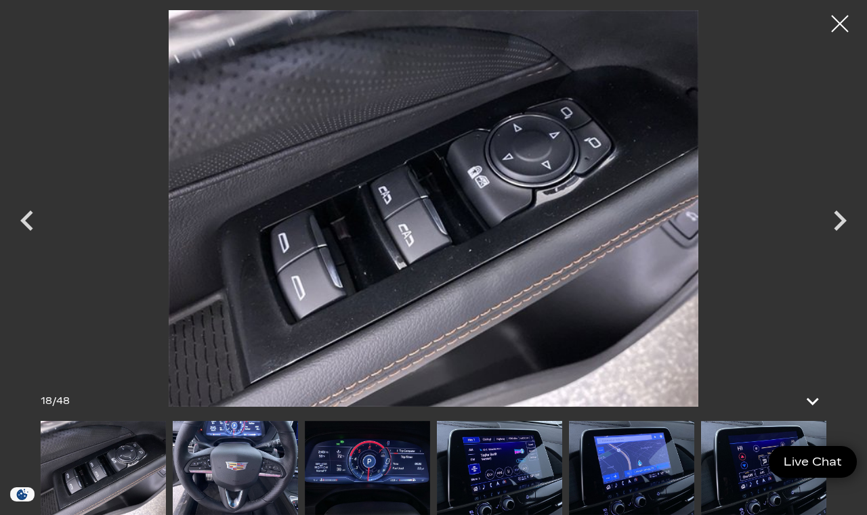
click at [839, 231] on icon "Next" at bounding box center [839, 220] width 41 height 41
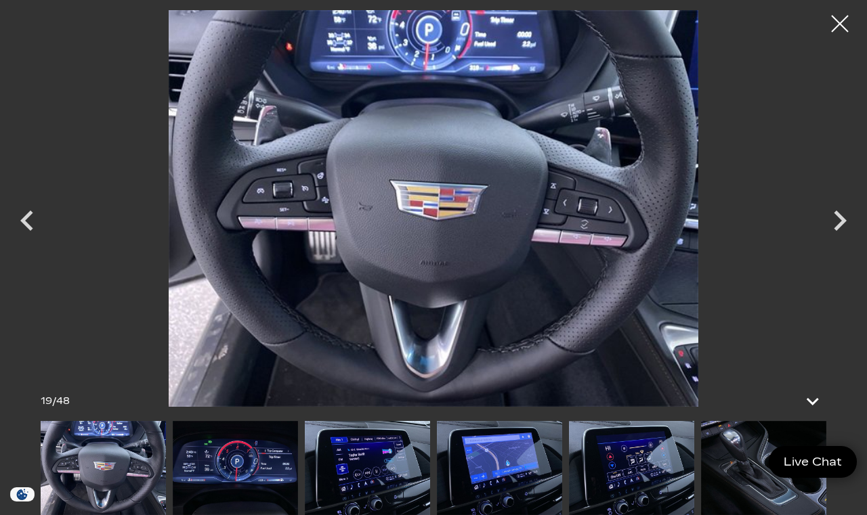
click at [839, 233] on icon "Next" at bounding box center [839, 220] width 41 height 41
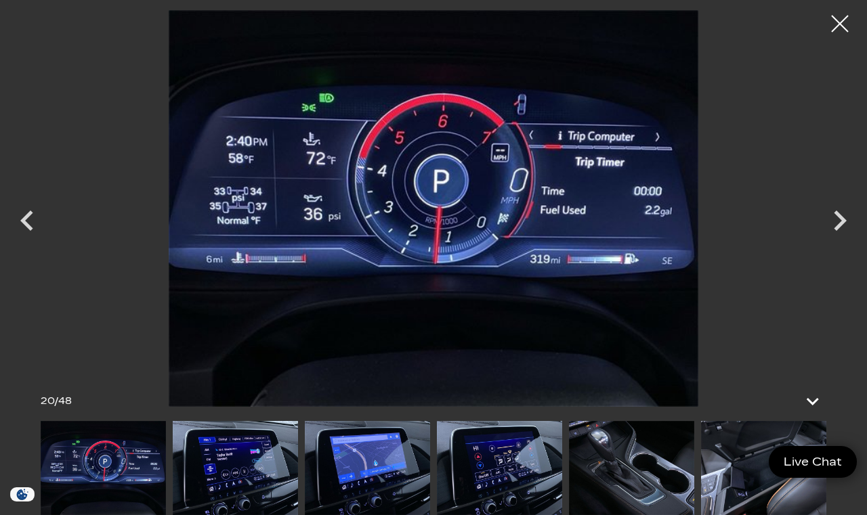
click at [842, 232] on icon "Next" at bounding box center [839, 220] width 41 height 41
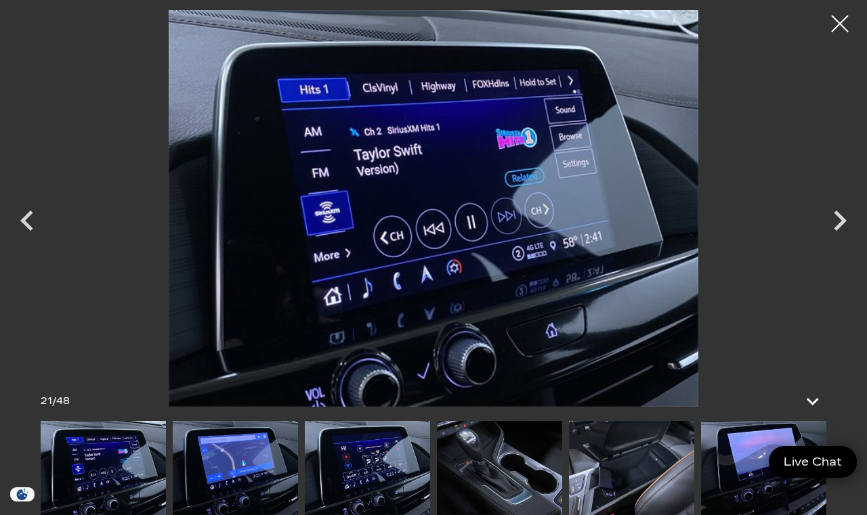
click at [833, 234] on icon "Next" at bounding box center [839, 220] width 41 height 41
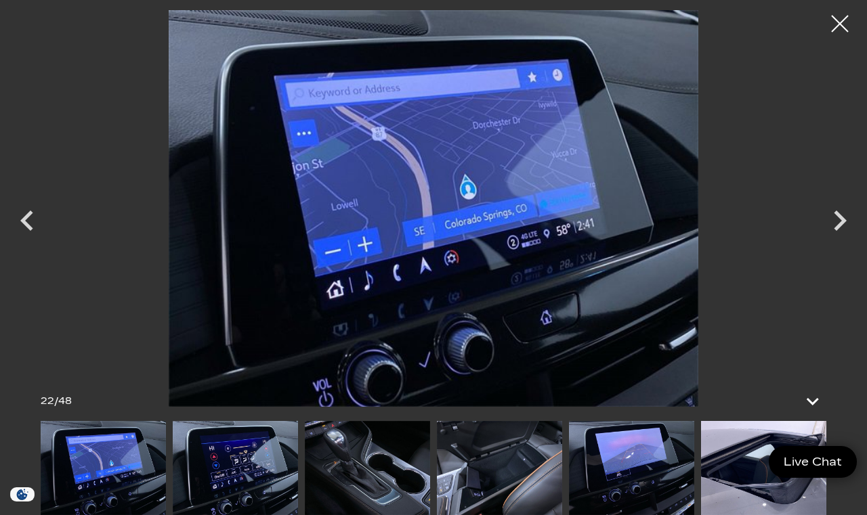
click at [837, 231] on icon "Next" at bounding box center [839, 220] width 41 height 41
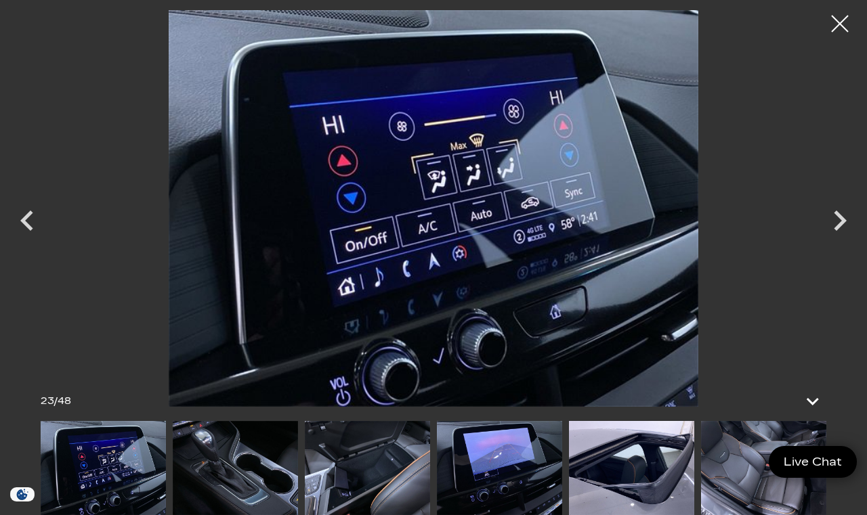
click at [838, 230] on icon "Next" at bounding box center [839, 220] width 41 height 41
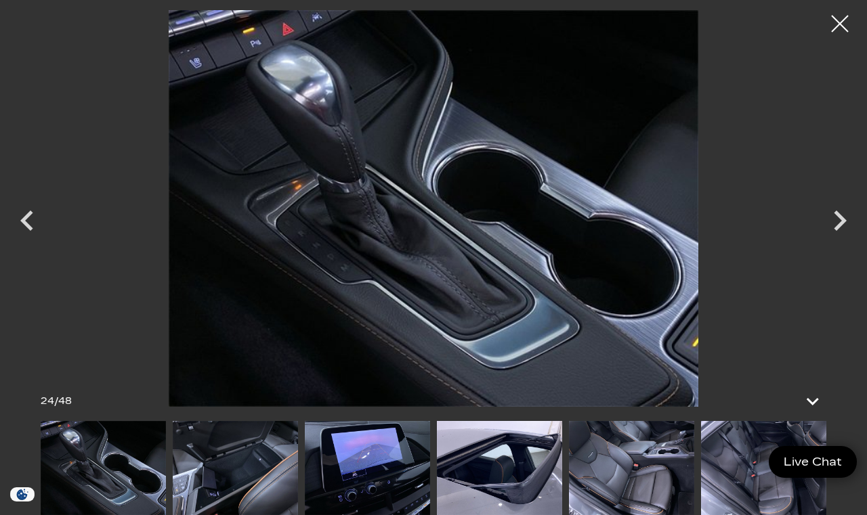
click at [846, 226] on icon "Next" at bounding box center [839, 220] width 41 height 41
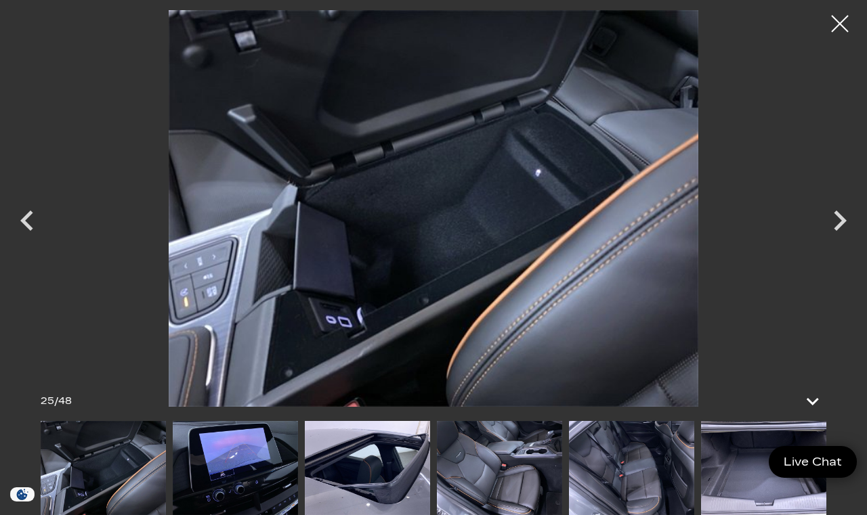
click at [837, 230] on icon "Next" at bounding box center [839, 220] width 41 height 41
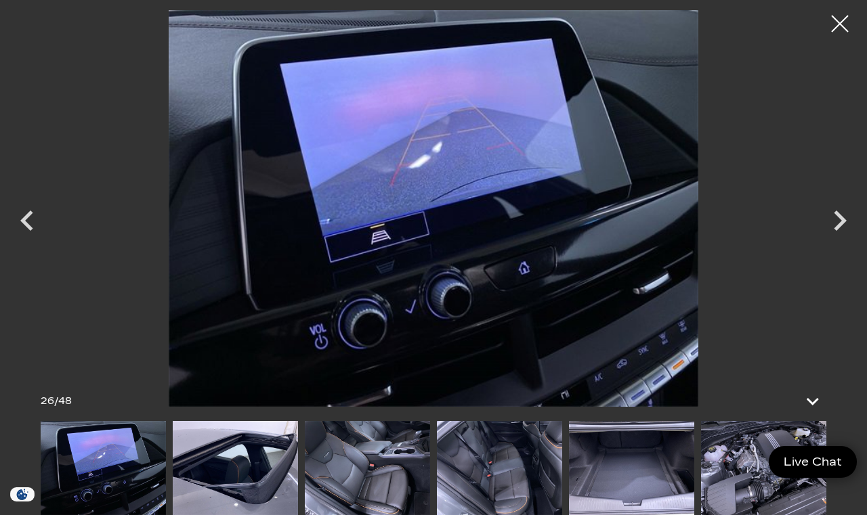
click at [837, 230] on icon "Next" at bounding box center [839, 221] width 13 height 20
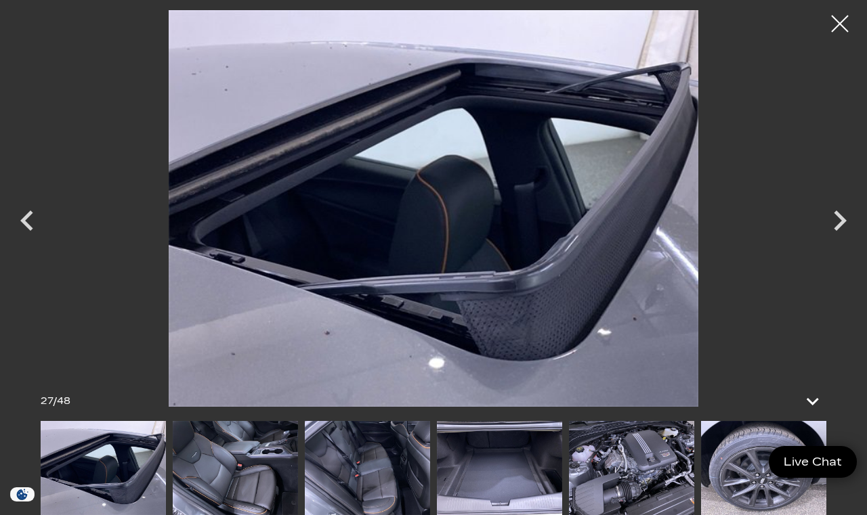
click at [837, 234] on icon "Next" at bounding box center [839, 220] width 41 height 41
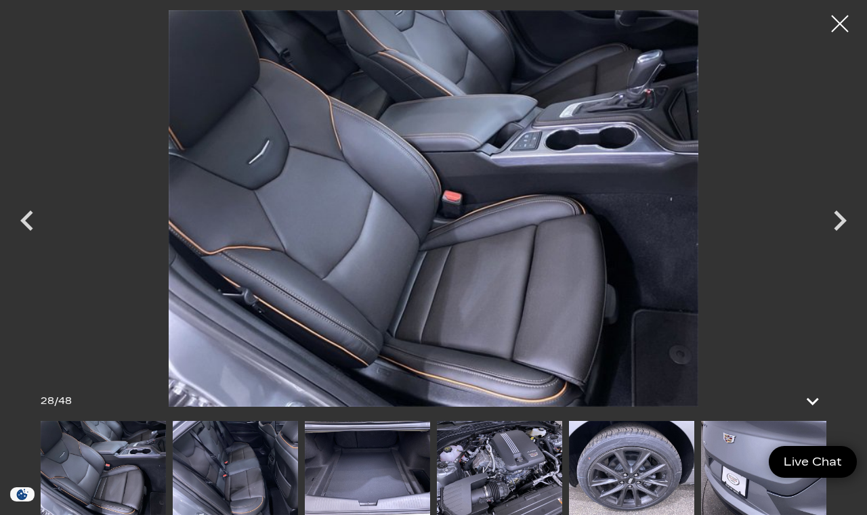
click at [835, 232] on icon "Next" at bounding box center [839, 220] width 41 height 41
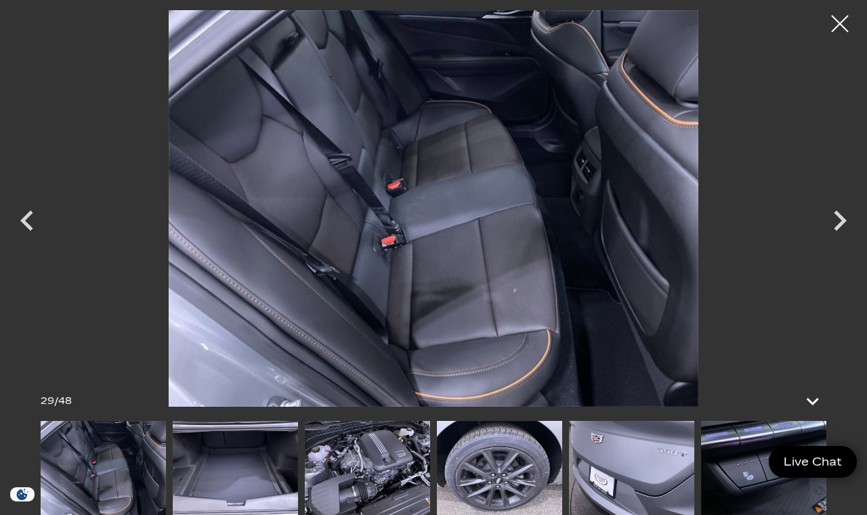
click at [837, 230] on icon "Next" at bounding box center [839, 220] width 41 height 41
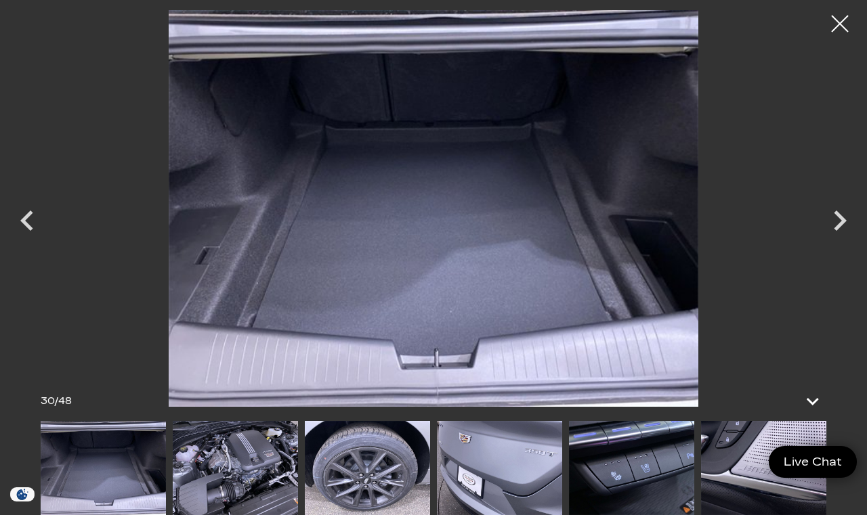
click at [837, 230] on icon "Next" at bounding box center [839, 221] width 13 height 20
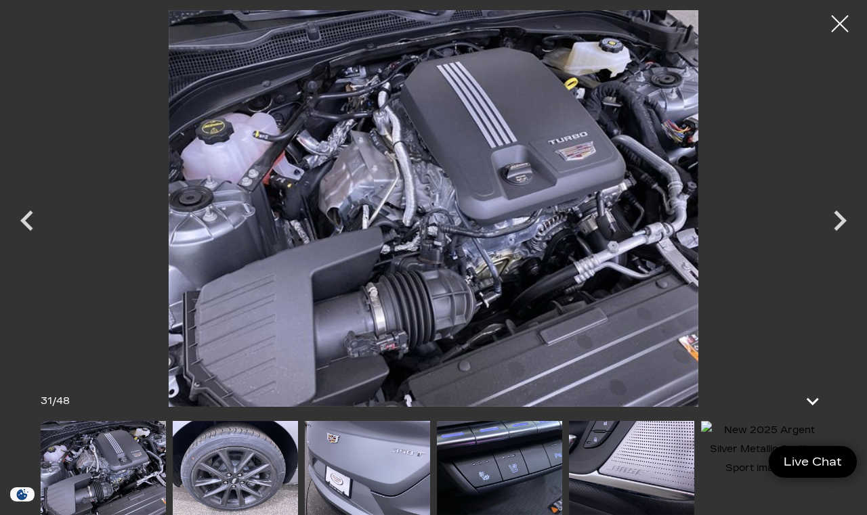
click at [833, 230] on icon "Next" at bounding box center [839, 220] width 41 height 41
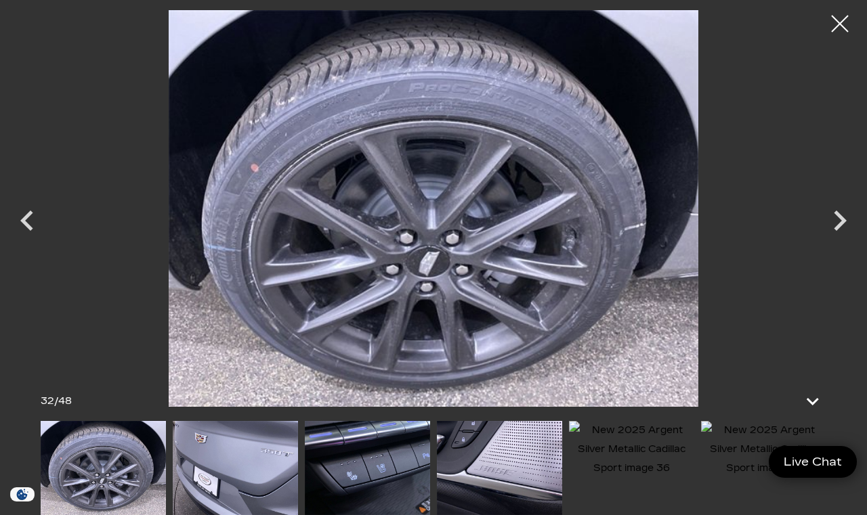
click at [837, 228] on icon "Next" at bounding box center [839, 221] width 13 height 20
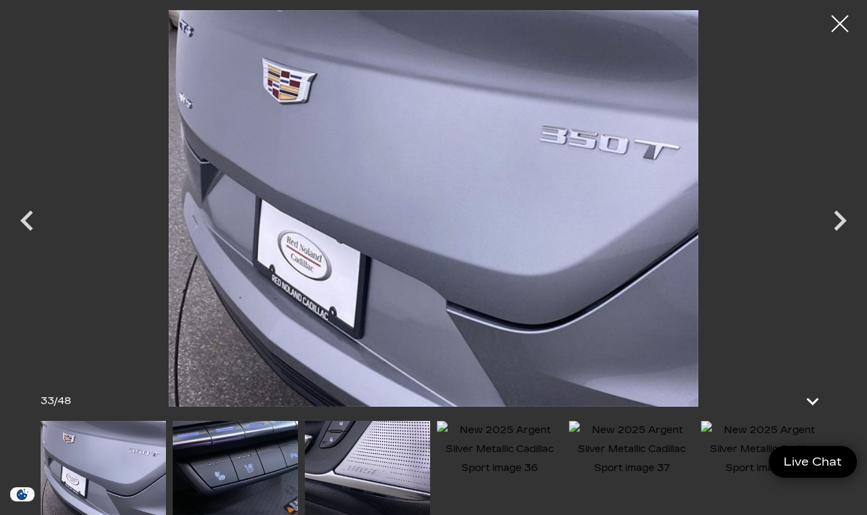
click at [837, 228] on icon "Next" at bounding box center [839, 221] width 13 height 20
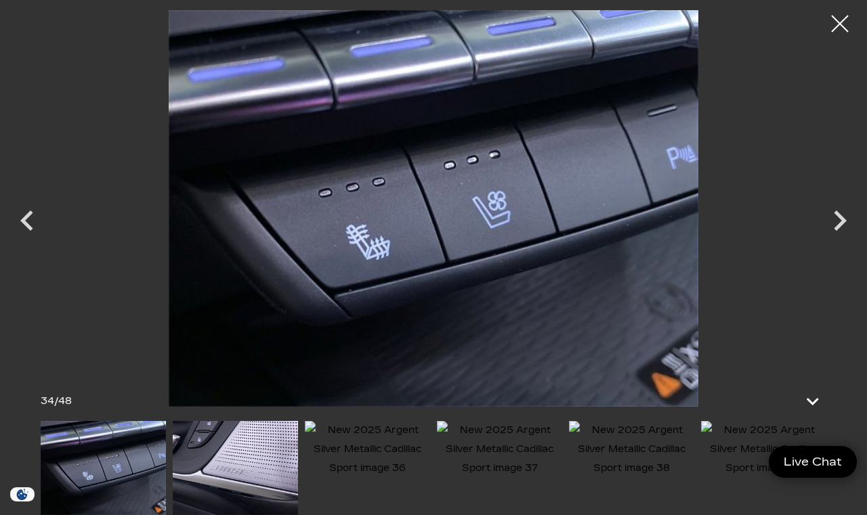
click at [835, 230] on icon "Next" at bounding box center [839, 221] width 13 height 20
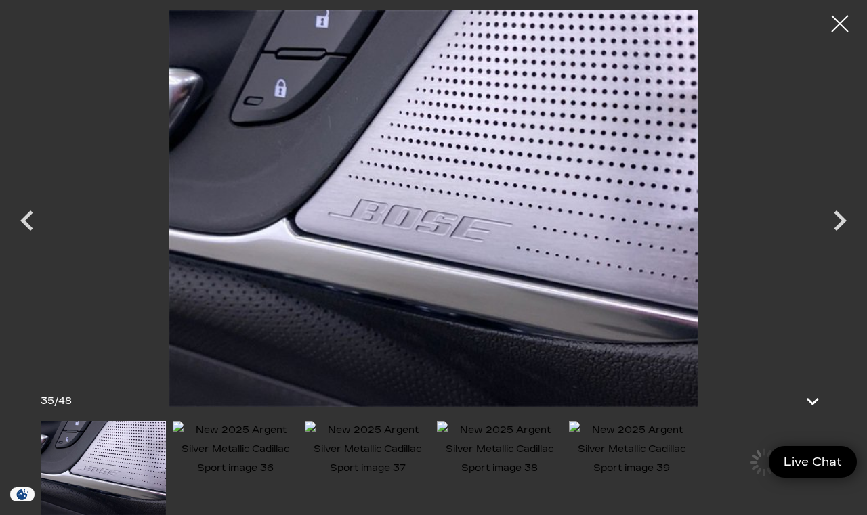
click at [835, 229] on icon "Next" at bounding box center [839, 221] width 13 height 20
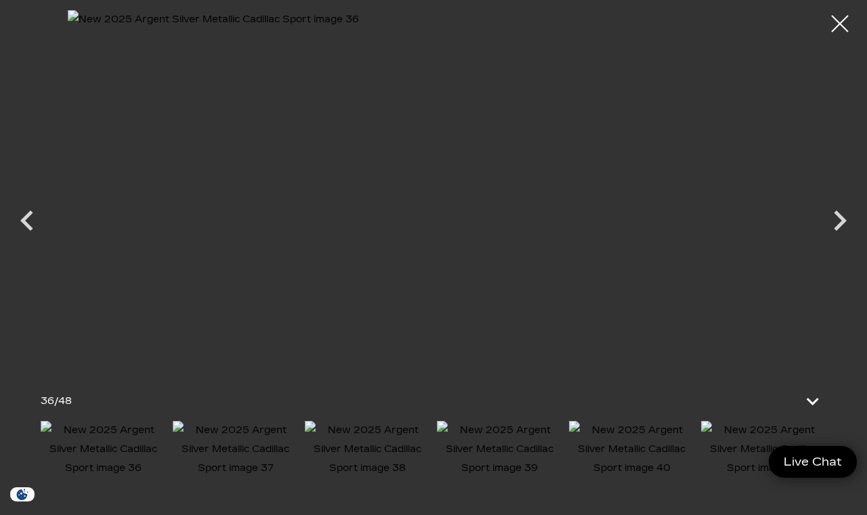
click at [831, 228] on icon "Next" at bounding box center [839, 220] width 41 height 41
click at [833, 229] on icon "Next" at bounding box center [839, 220] width 41 height 41
click at [831, 28] on div at bounding box center [840, 24] width 34 height 34
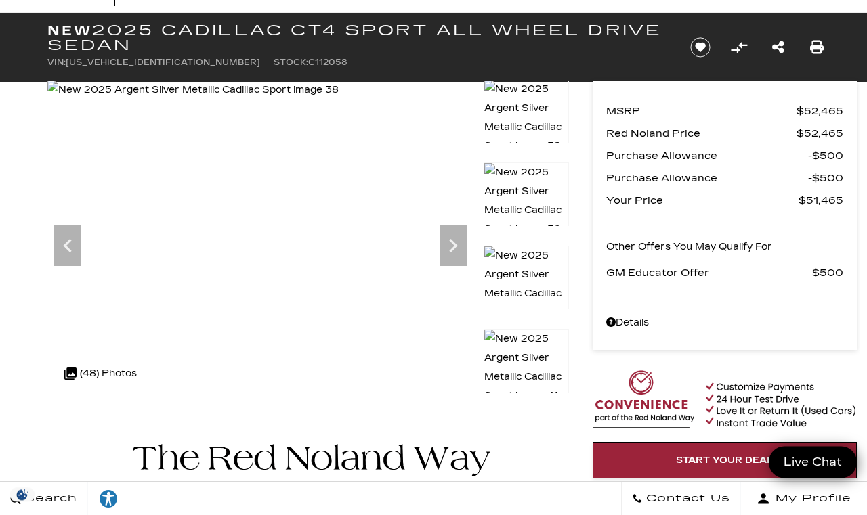
scroll to position [0, 0]
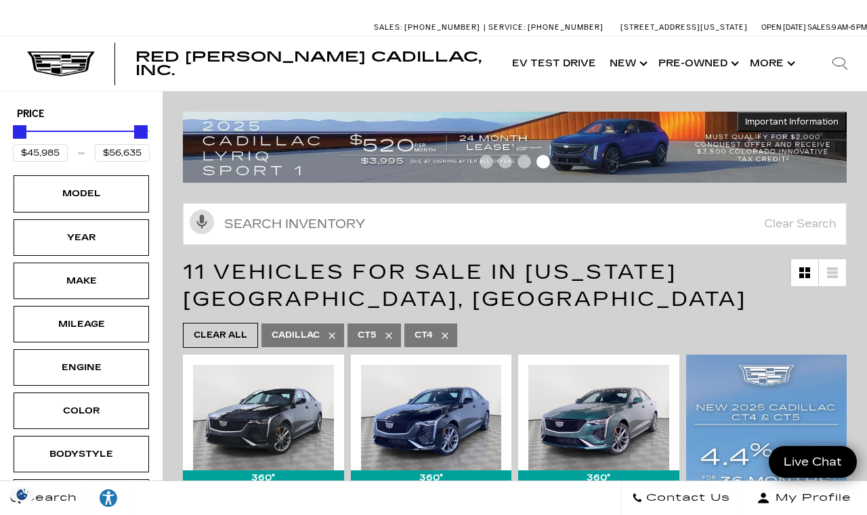
click at [81, 200] on div "Model" at bounding box center [81, 193] width 68 height 15
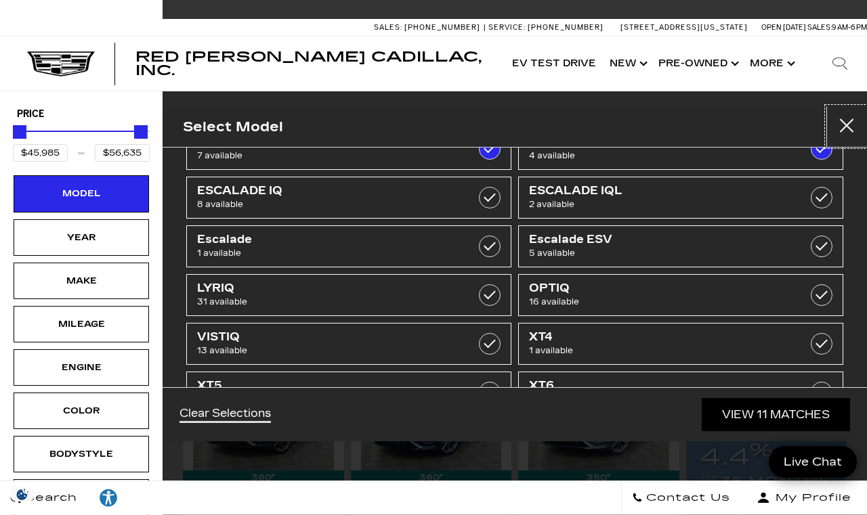
scroll to position [43, 0]
click at [328, 391] on span "XT5" at bounding box center [326, 387] width 258 height 14
type input "$65,085"
checkbox input "true"
click at [739, 431] on link "View 19 Matches" at bounding box center [774, 414] width 150 height 33
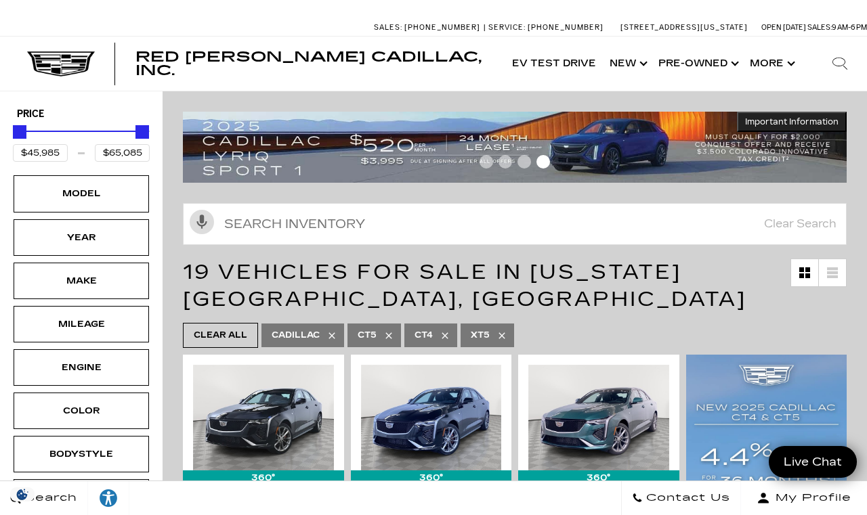
click at [93, 201] on div "Model" at bounding box center [81, 193] width 68 height 15
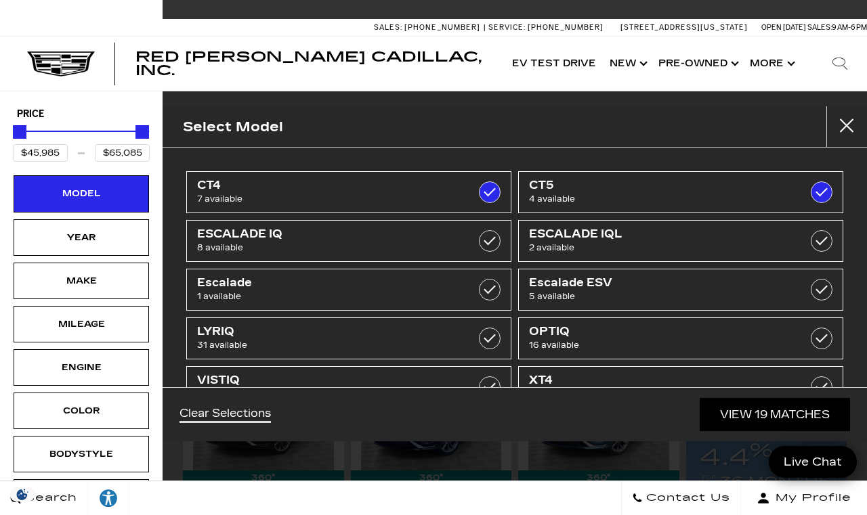
click at [487, 190] on label at bounding box center [490, 192] width 22 height 22
type input "$50,467"
checkbox input "false"
click at [380, 187] on span "CT4" at bounding box center [326, 186] width 258 height 14
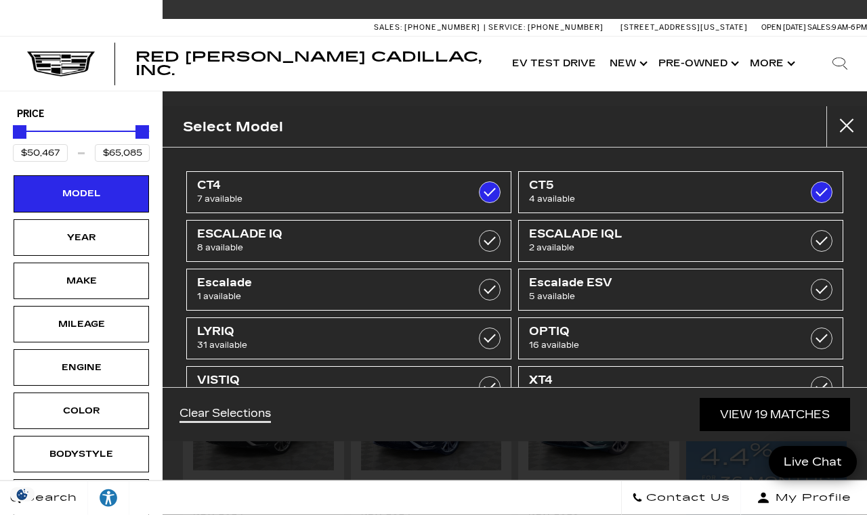
type input "$45,985"
checkbox input "true"
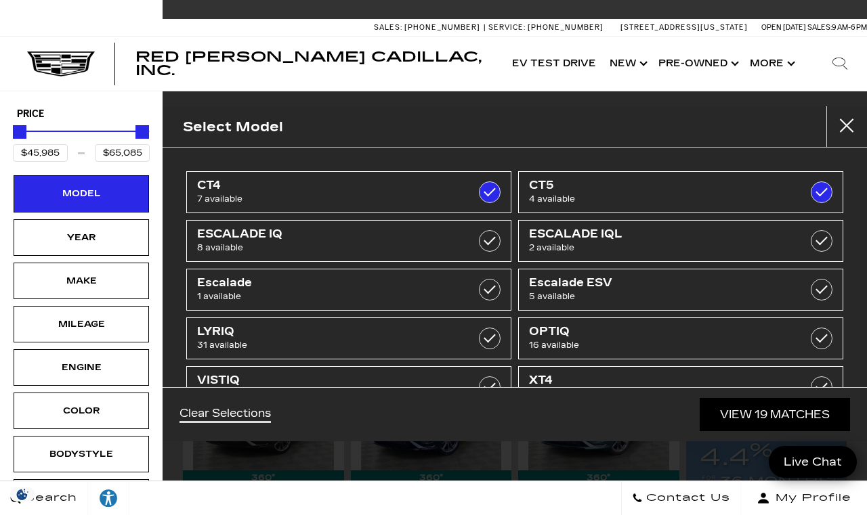
click at [494, 195] on label at bounding box center [490, 192] width 22 height 22
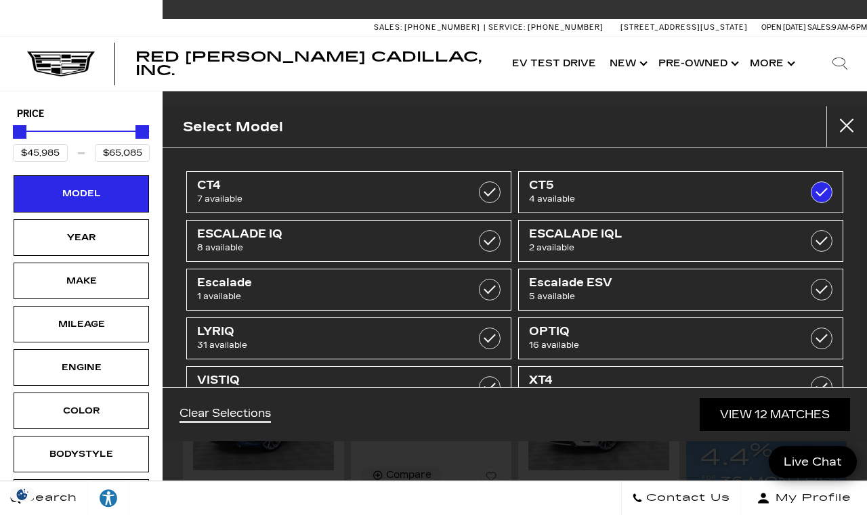
type input "$50,467"
checkbox input "false"
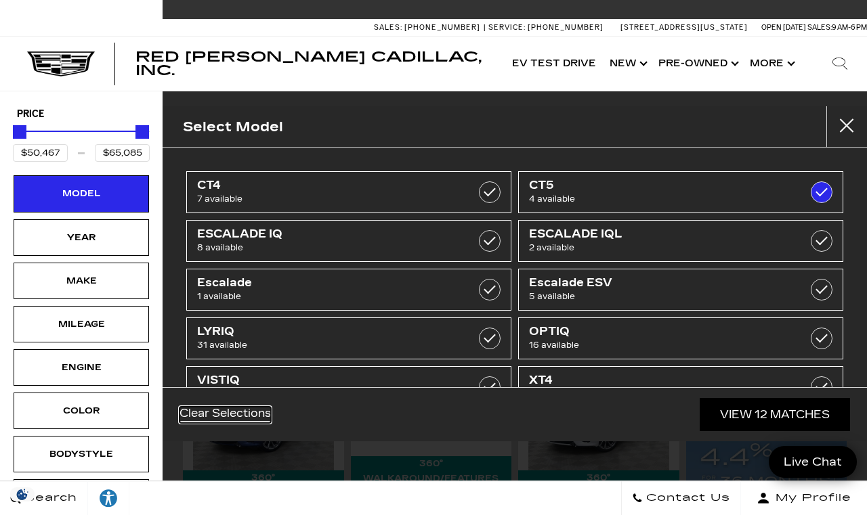
click at [242, 423] on link "Clear Selections" at bounding box center [224, 415] width 91 height 16
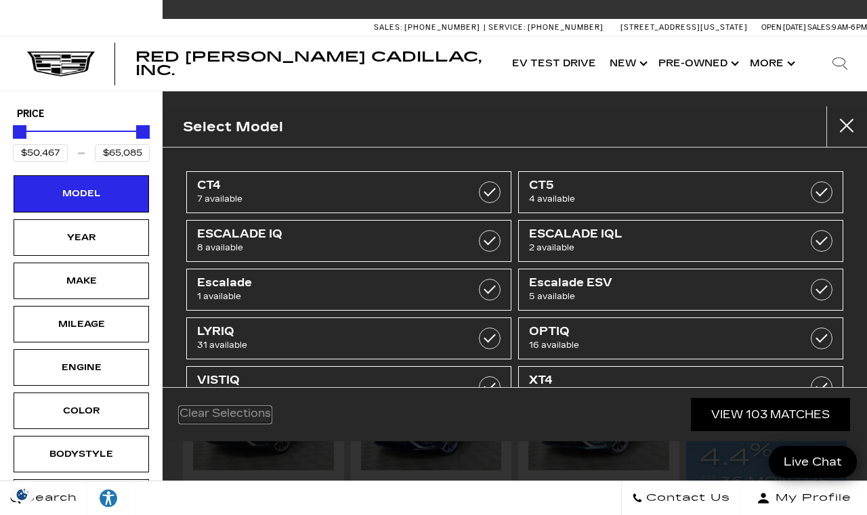
type input "$45,985"
type input "$178,745"
checkbox input "false"
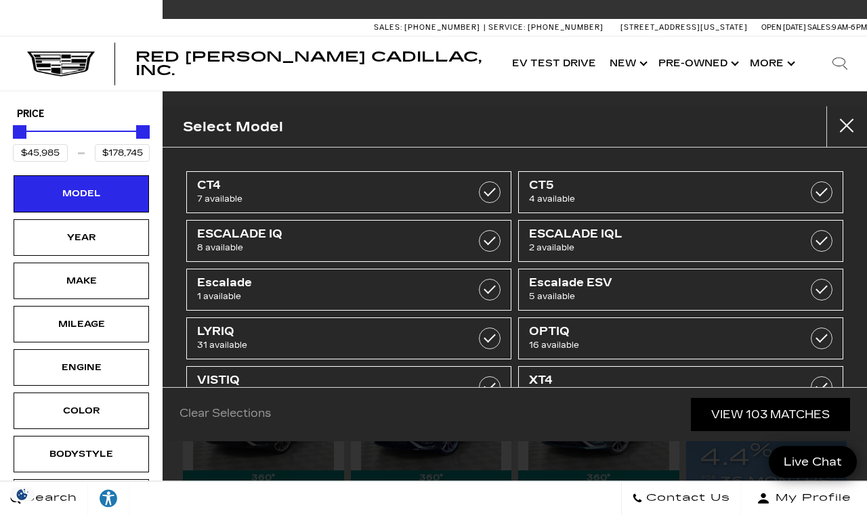
click at [717, 197] on span "4 available" at bounding box center [658, 199] width 258 height 14
type input "$50,467"
type input "$56,635"
checkbox input "true"
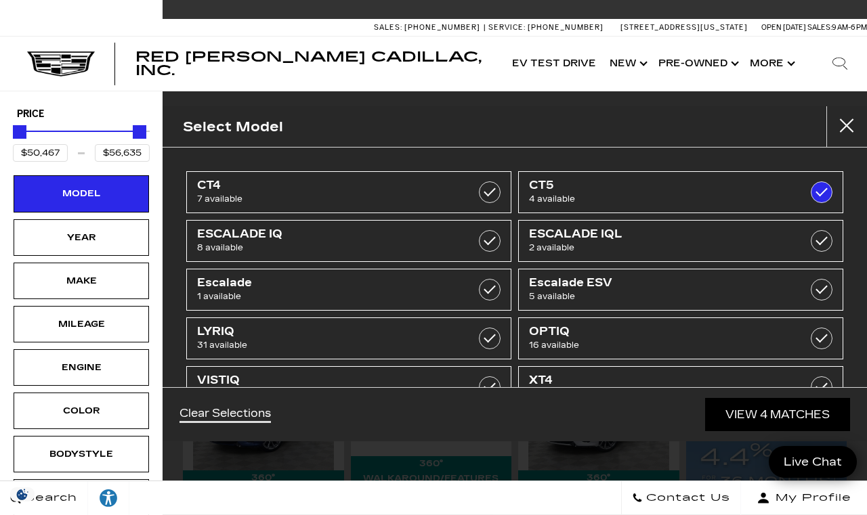
click at [741, 431] on link "View 4 Matches" at bounding box center [777, 414] width 145 height 33
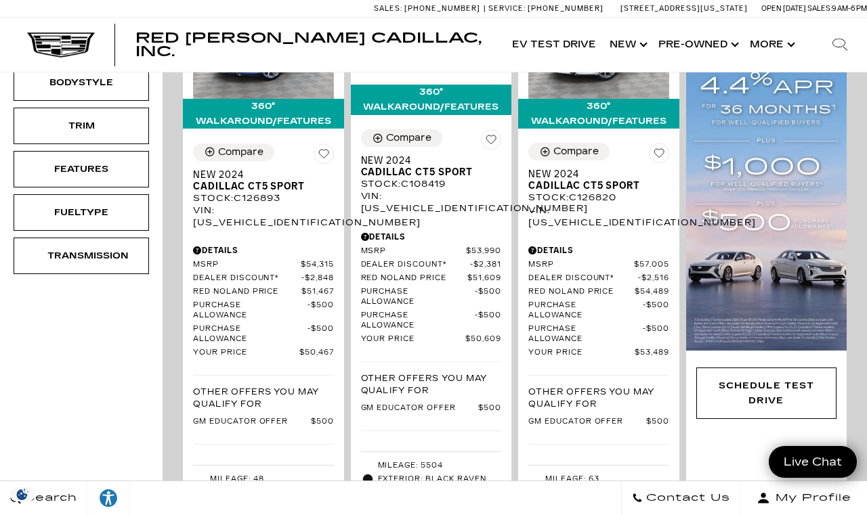
scroll to position [372, 0]
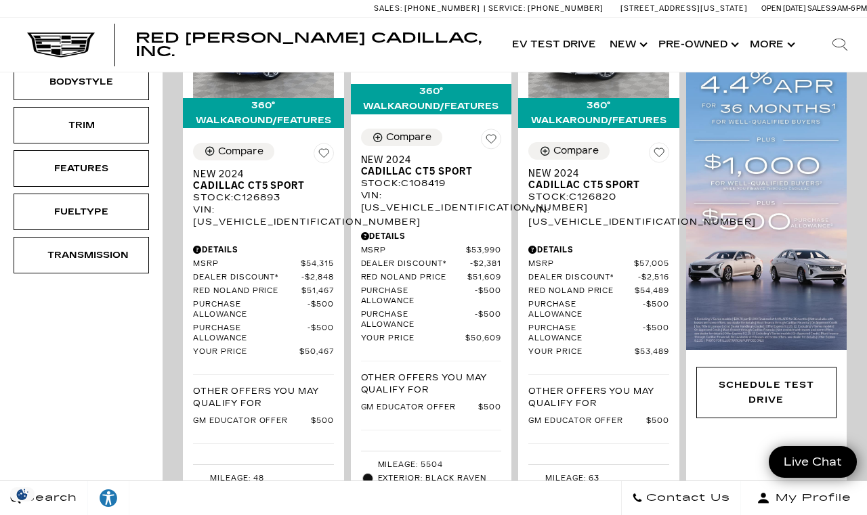
click at [605, 203] on div "Stock : C126820" at bounding box center [598, 197] width 141 height 12
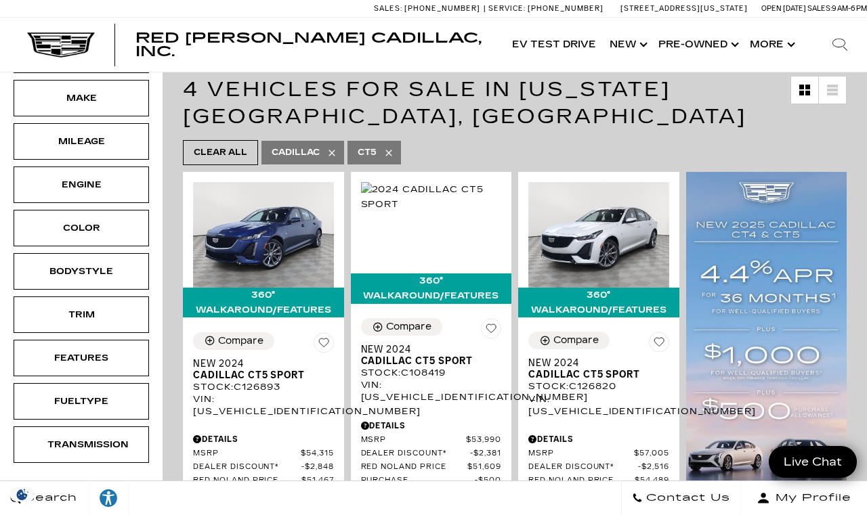
scroll to position [175, 0]
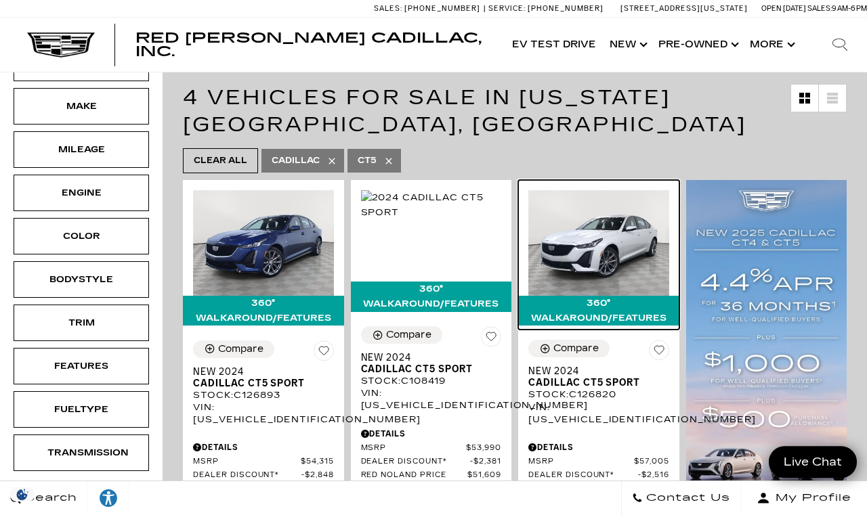
click at [609, 248] on img at bounding box center [598, 242] width 141 height 105
click at [596, 267] on img at bounding box center [598, 242] width 141 height 105
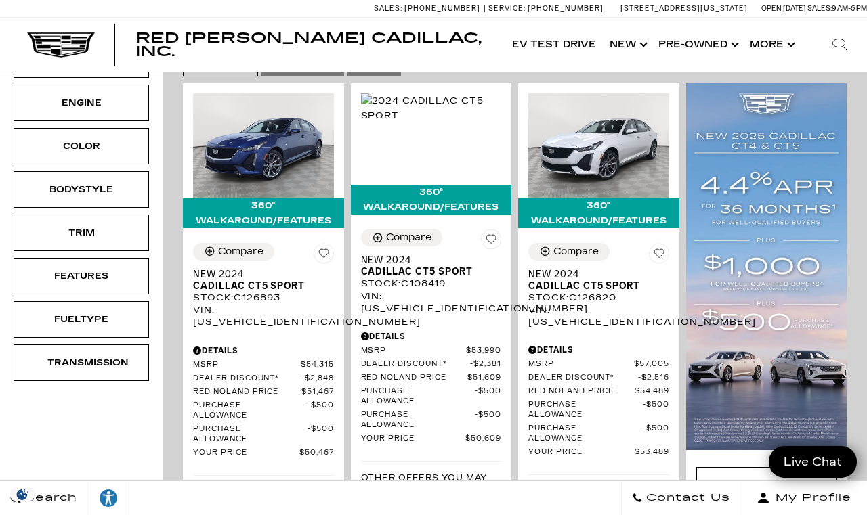
click at [591, 284] on span "Cadillac CT5 Sport" at bounding box center [593, 286] width 131 height 12
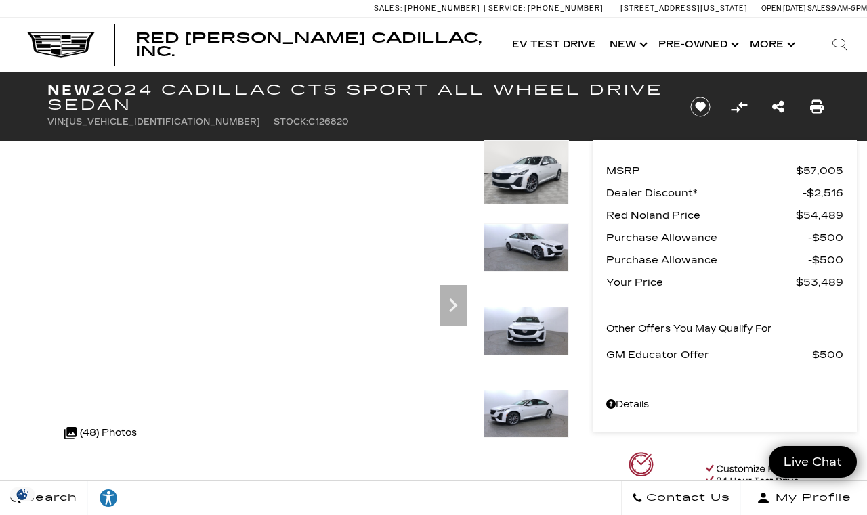
click at [463, 315] on icon "Next" at bounding box center [452, 305] width 27 height 27
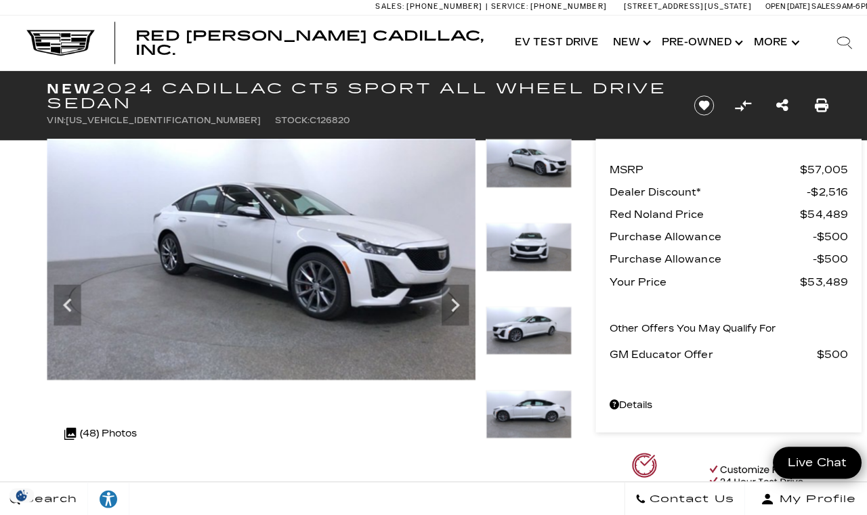
scroll to position [1, 0]
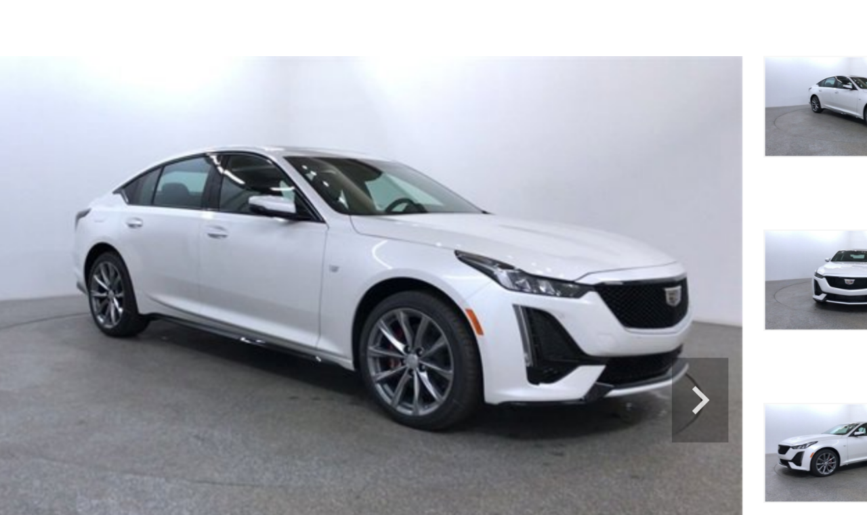
click at [449, 297] on icon "Next" at bounding box center [453, 304] width 8 height 14
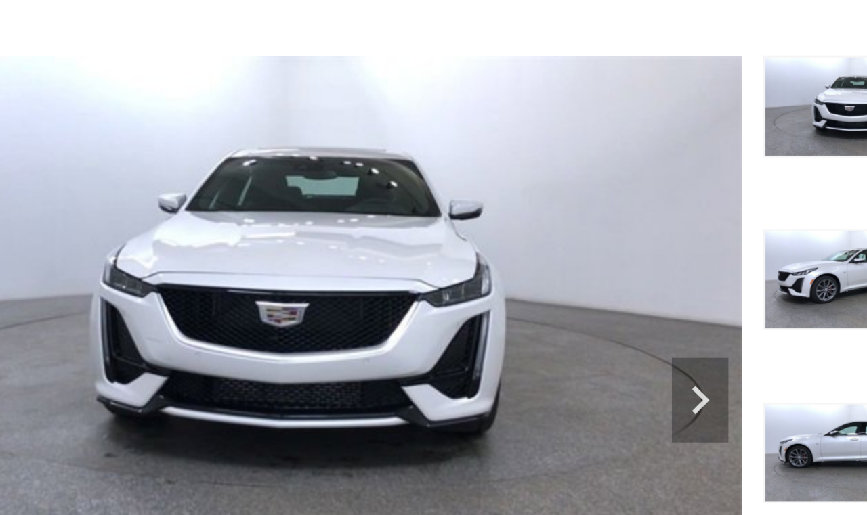
click at [439, 290] on icon "Next" at bounding box center [452, 303] width 27 height 27
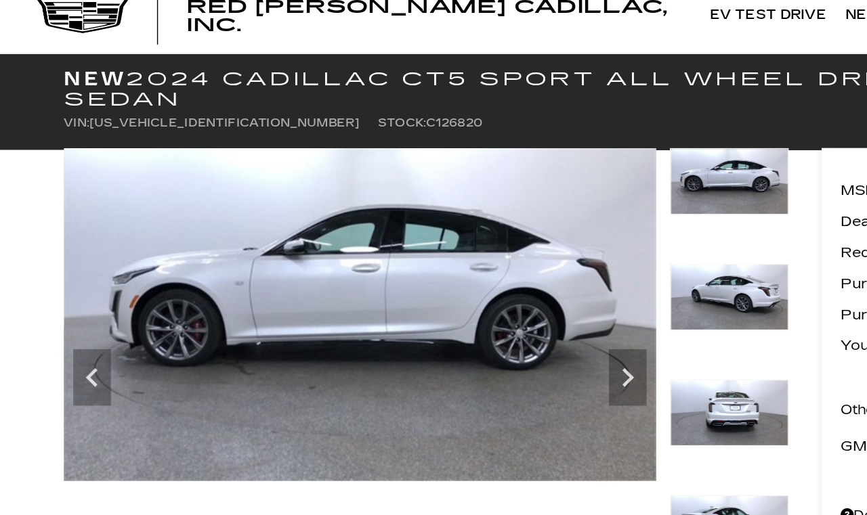
click at [462, 244] on img at bounding box center [260, 259] width 426 height 240
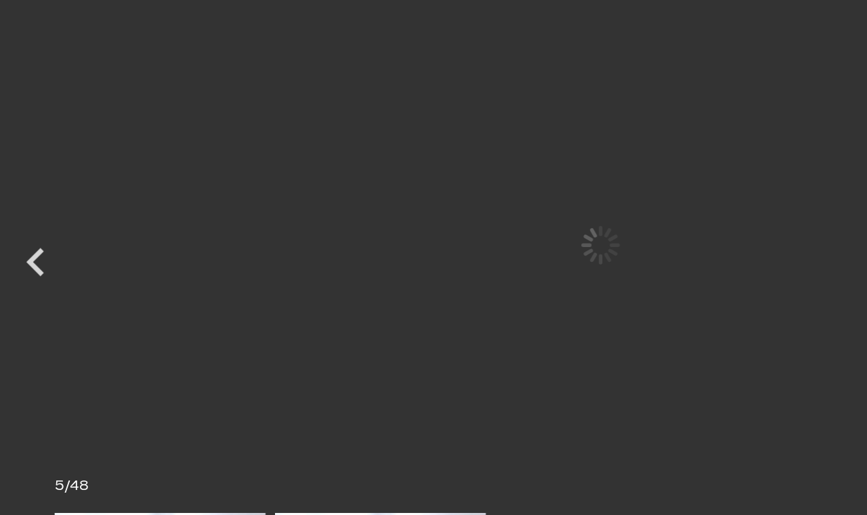
click at [455, 284] on div "Next" at bounding box center [452, 304] width 27 height 41
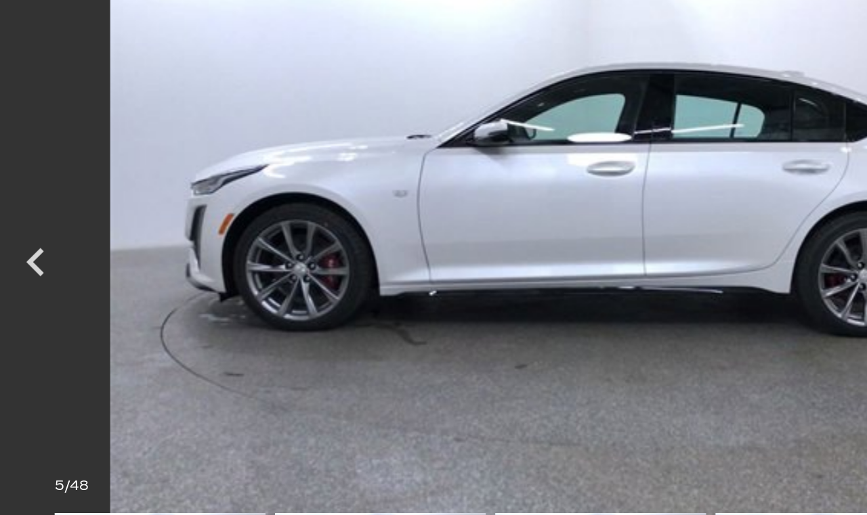
scroll to position [0, 0]
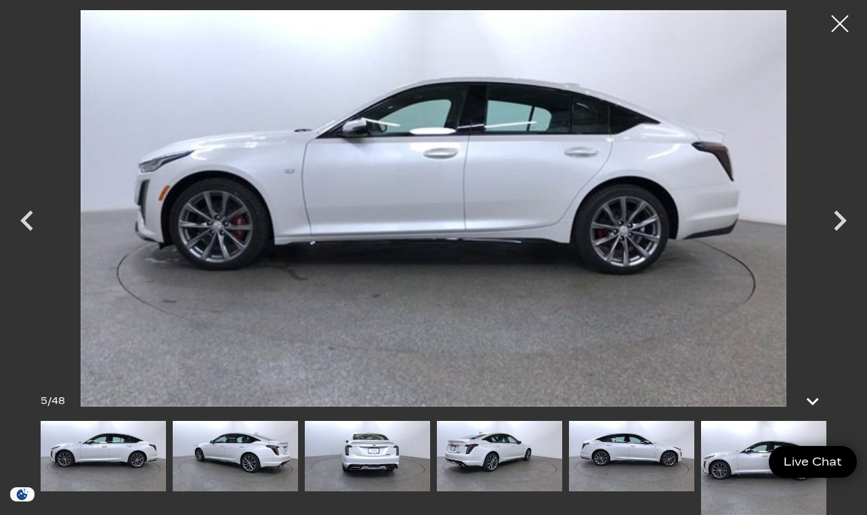
click at [841, 235] on icon "Next" at bounding box center [839, 220] width 41 height 41
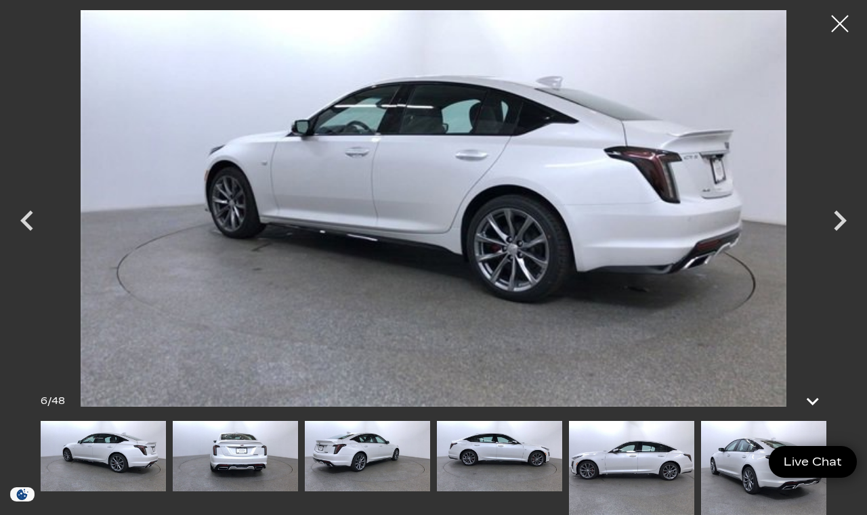
click at [833, 228] on icon "Next" at bounding box center [839, 220] width 41 height 41
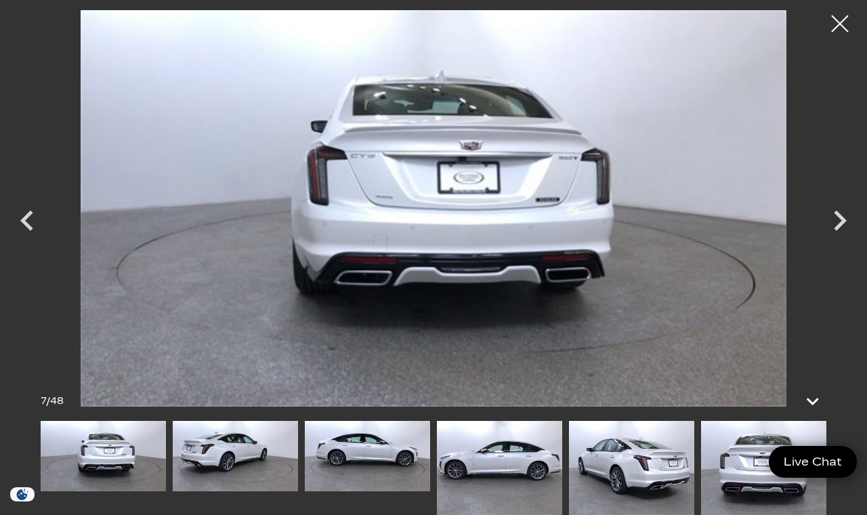
click at [842, 227] on icon "Next" at bounding box center [839, 220] width 41 height 41
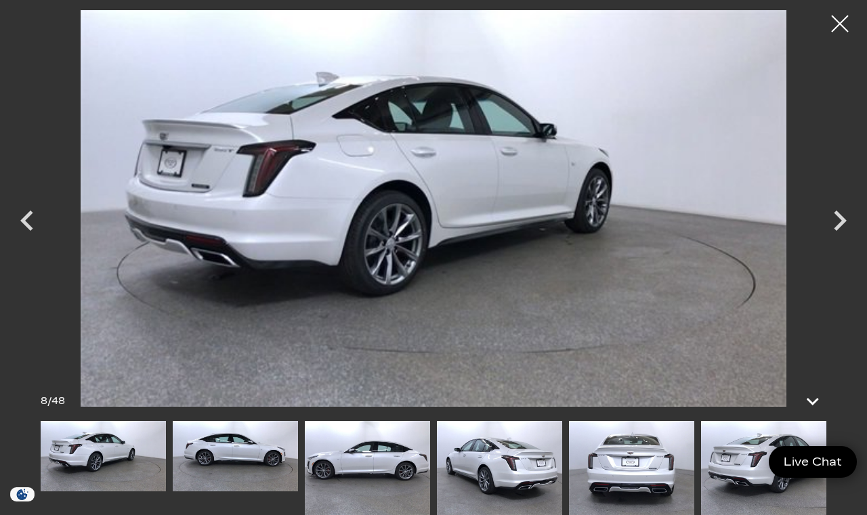
click at [838, 231] on icon "Next" at bounding box center [839, 220] width 41 height 41
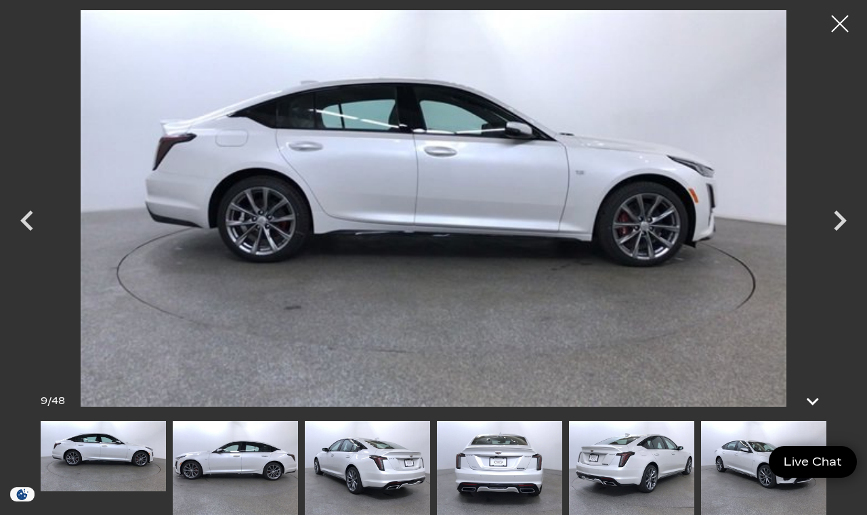
click at [843, 219] on icon "Next" at bounding box center [839, 221] width 13 height 20
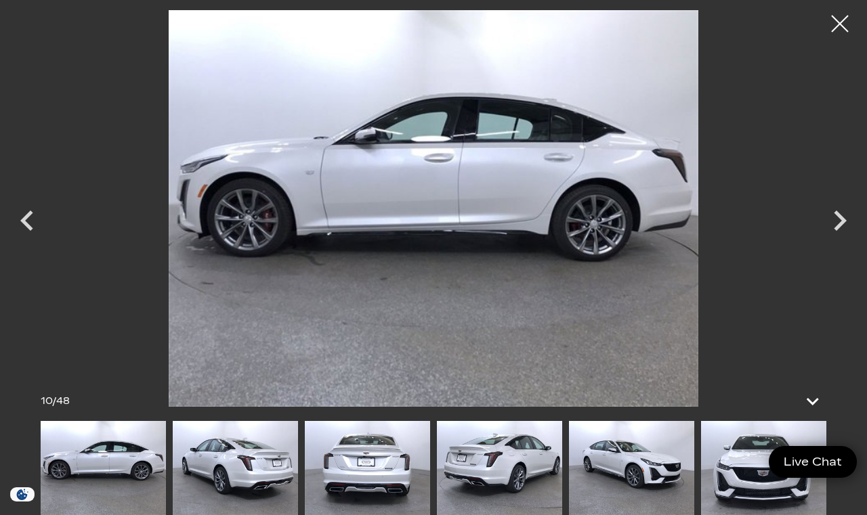
click at [835, 225] on icon "Next" at bounding box center [839, 220] width 41 height 41
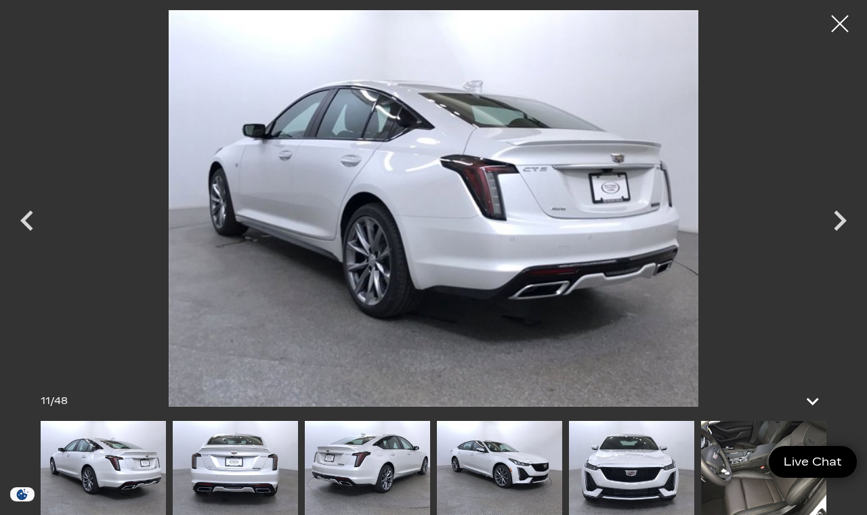
click at [840, 231] on icon "Next" at bounding box center [839, 220] width 41 height 41
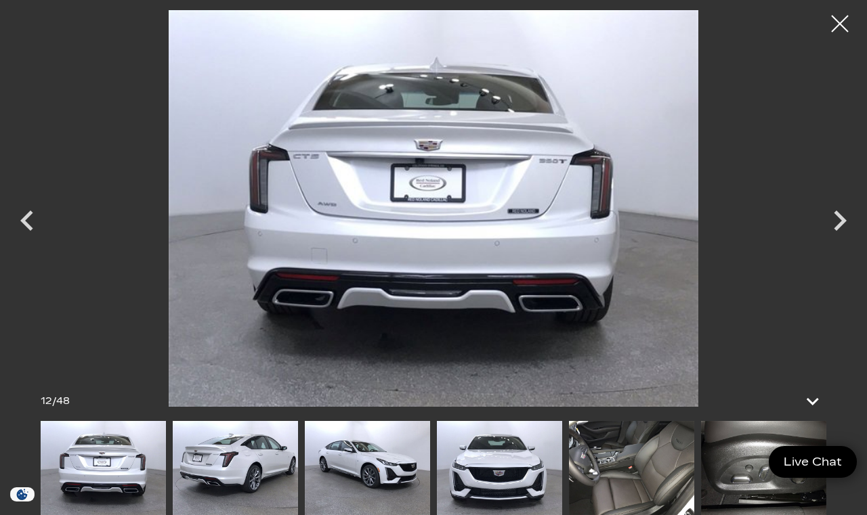
click at [842, 223] on icon "Next" at bounding box center [839, 221] width 13 height 20
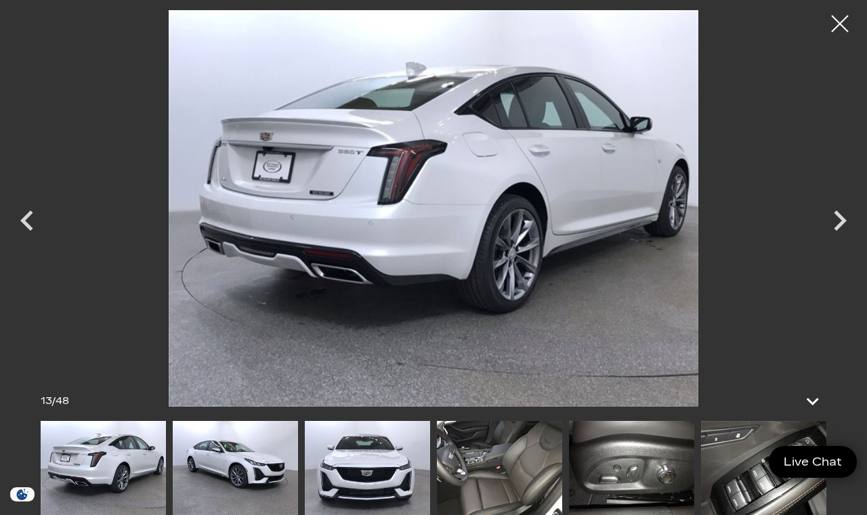
click at [840, 225] on icon "Next" at bounding box center [839, 221] width 13 height 20
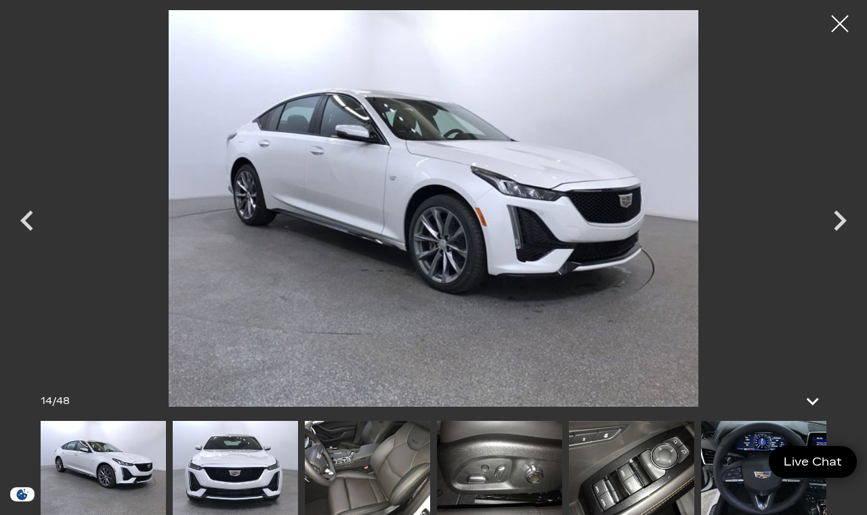
click at [838, 225] on icon "Next" at bounding box center [839, 221] width 13 height 20
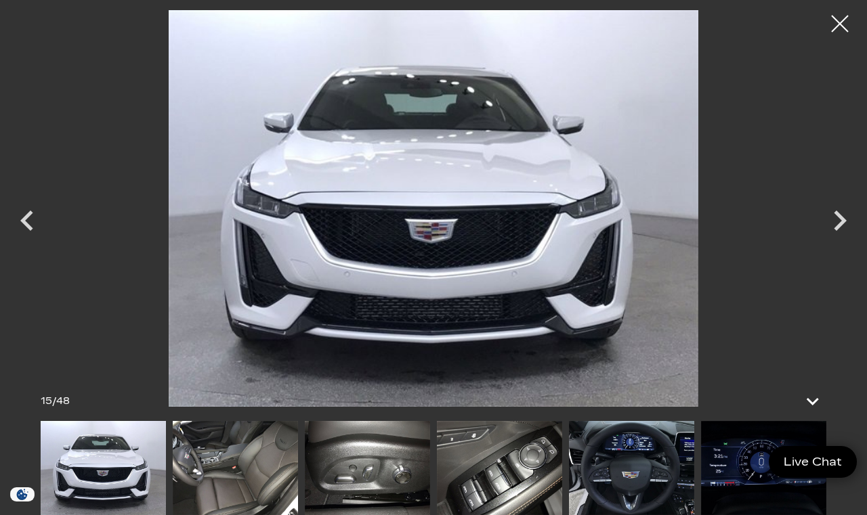
click at [842, 221] on icon "Next" at bounding box center [839, 221] width 13 height 20
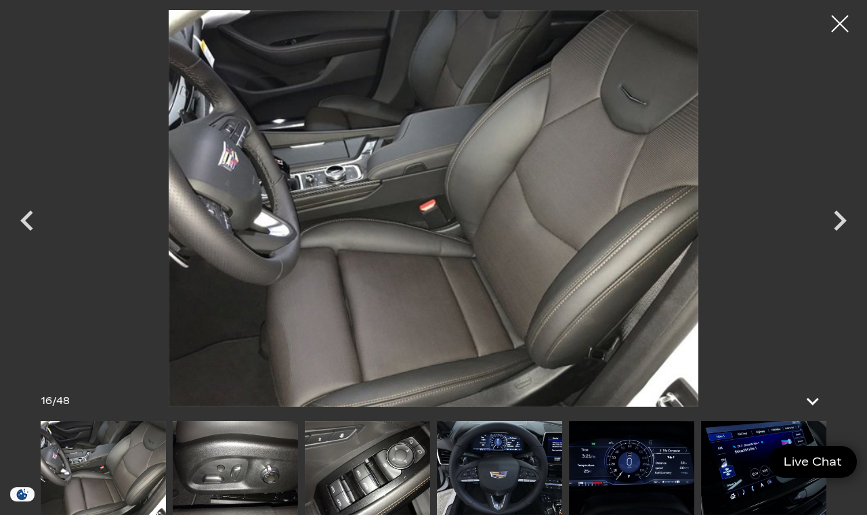
click at [844, 225] on icon "Next" at bounding box center [839, 220] width 41 height 41
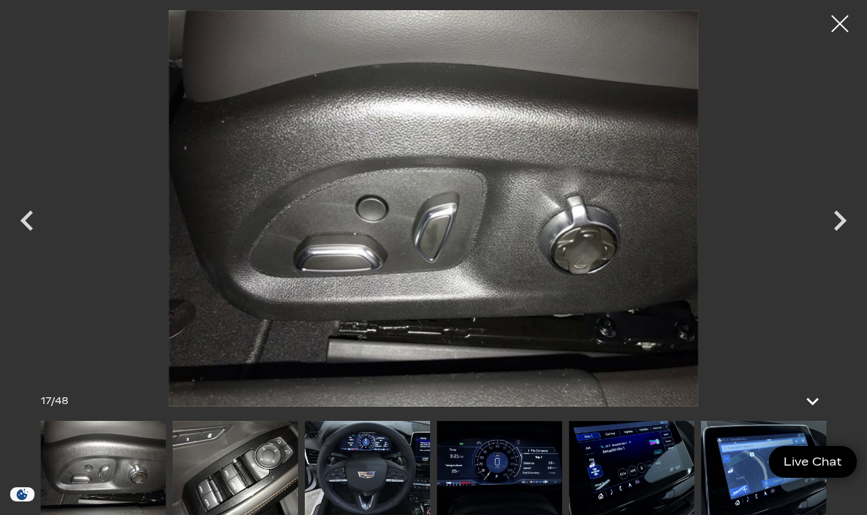
click at [840, 225] on icon "Next" at bounding box center [839, 221] width 13 height 20
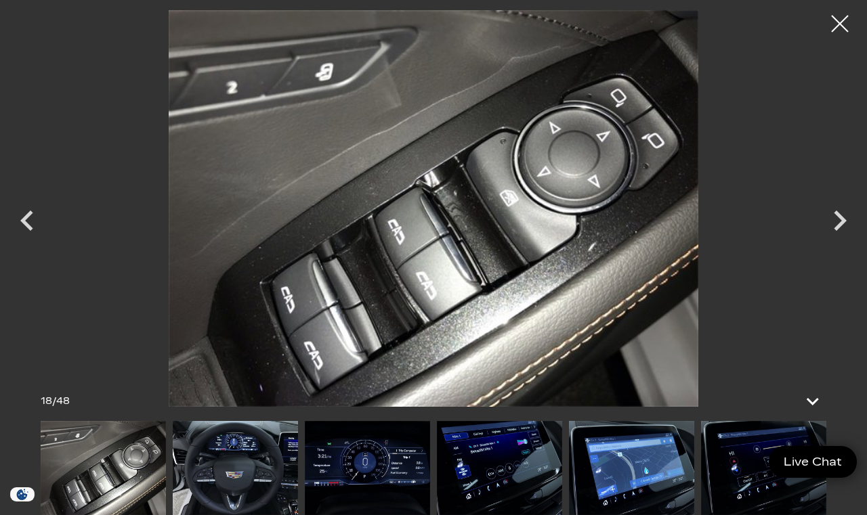
click at [839, 227] on icon "Next" at bounding box center [839, 221] width 13 height 20
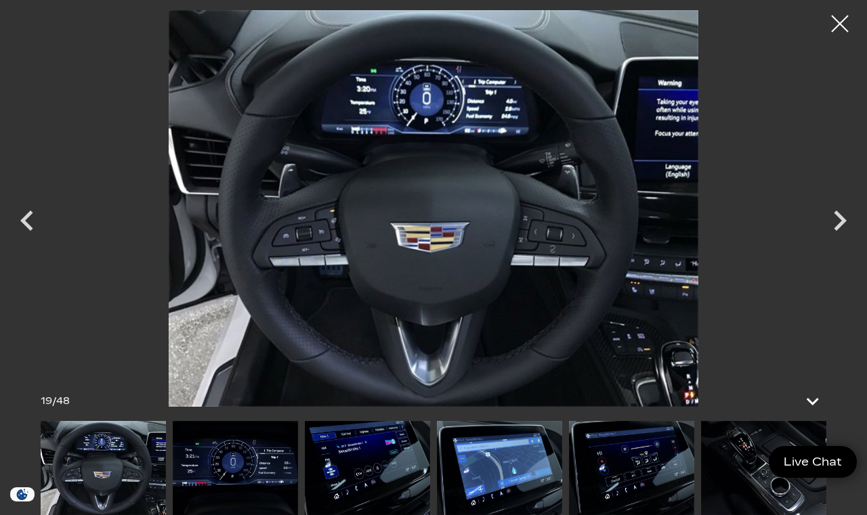
click at [837, 228] on icon "Next" at bounding box center [839, 221] width 13 height 20
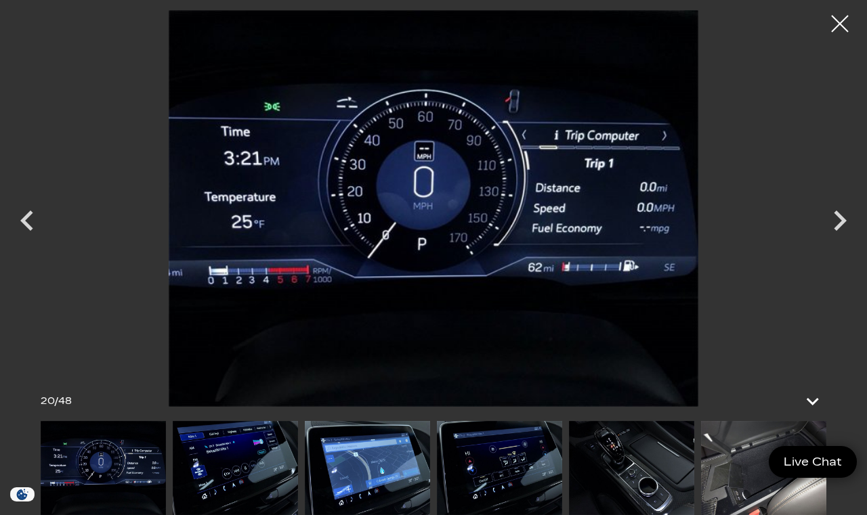
click at [835, 240] on icon "Next" at bounding box center [839, 220] width 41 height 41
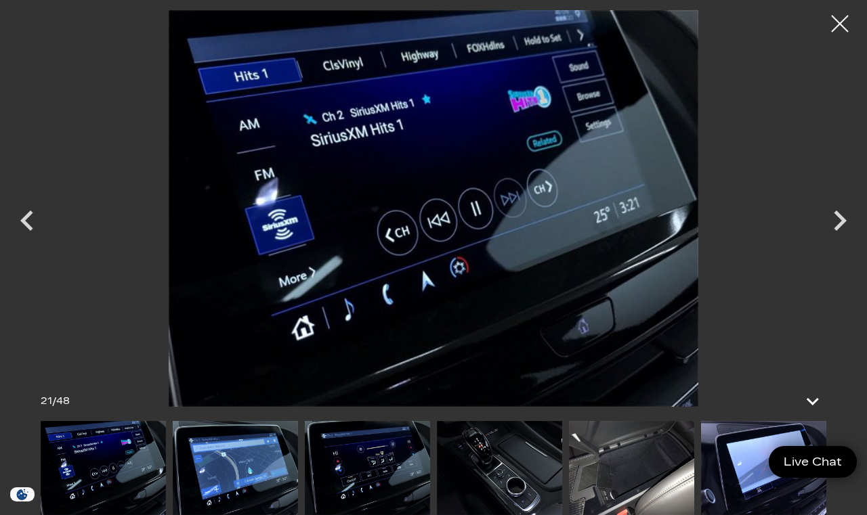
click at [835, 232] on icon "Next" at bounding box center [839, 220] width 41 height 41
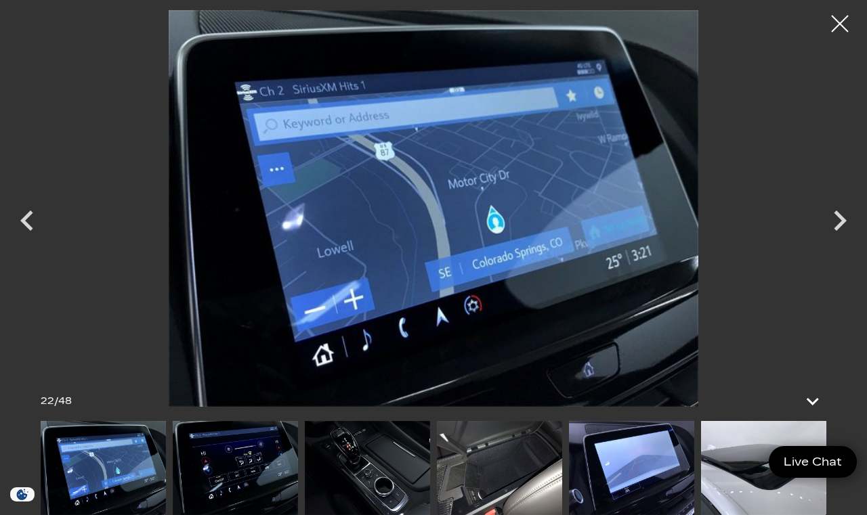
click at [831, 232] on icon "Next" at bounding box center [839, 220] width 41 height 41
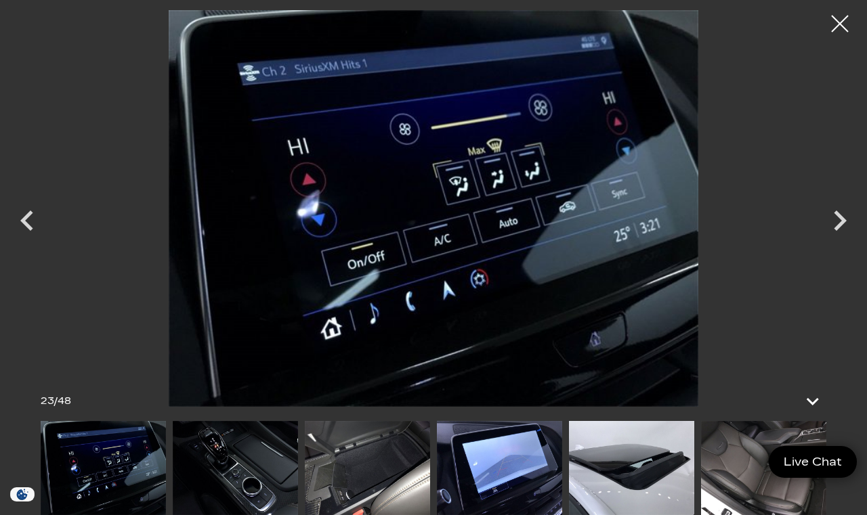
click at [835, 232] on icon "Next" at bounding box center [839, 220] width 41 height 41
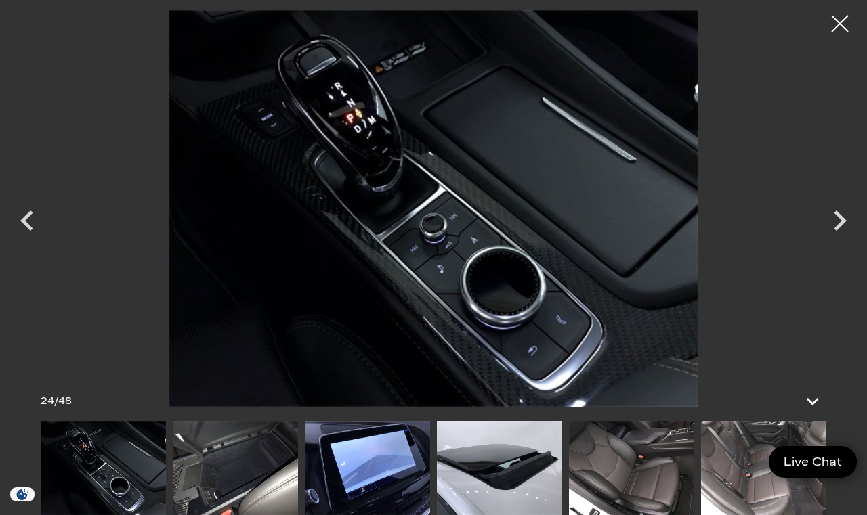
click at [833, 228] on icon "Next" at bounding box center [839, 220] width 41 height 41
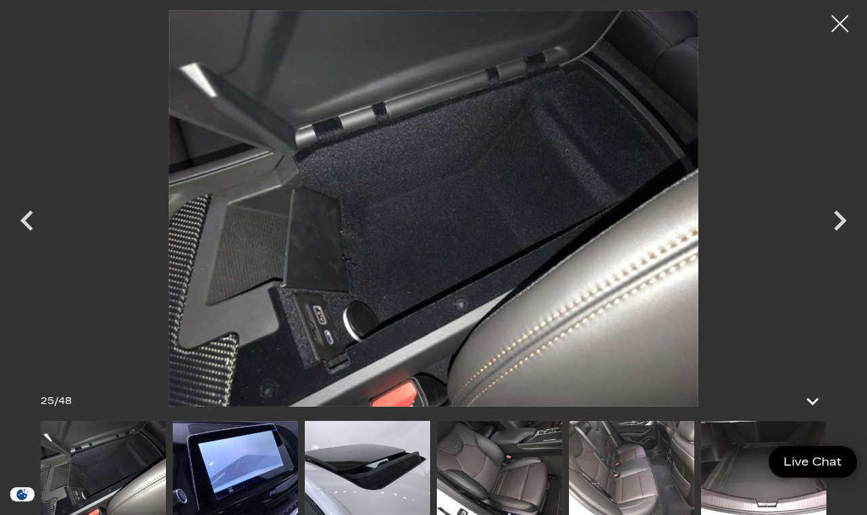
click at [831, 231] on icon "Next" at bounding box center [839, 220] width 41 height 41
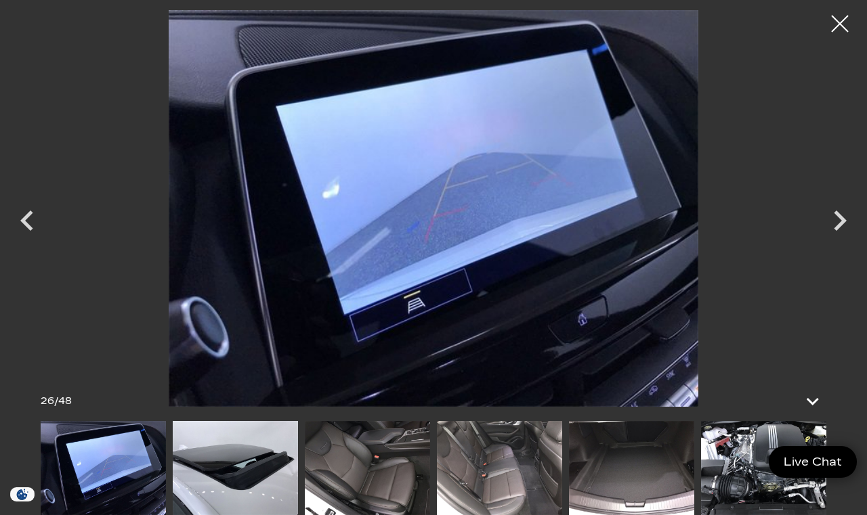
click at [829, 230] on icon "Next" at bounding box center [839, 220] width 41 height 41
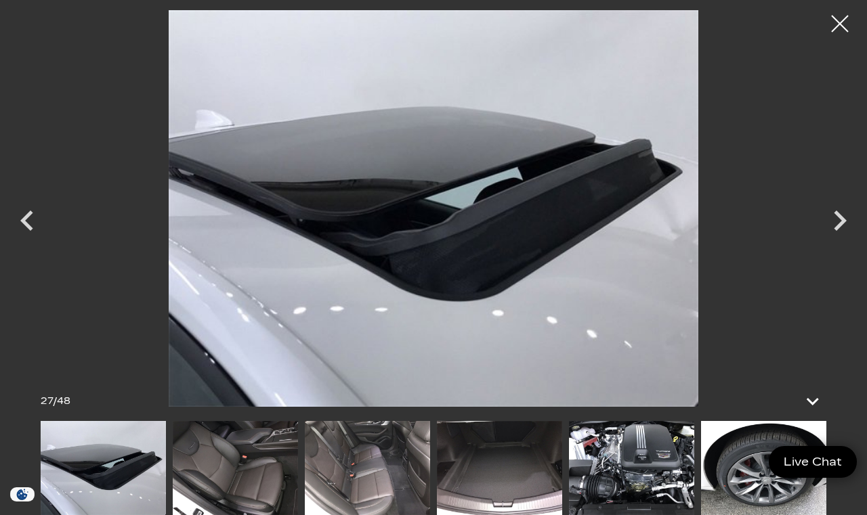
click at [829, 232] on icon "Next" at bounding box center [839, 220] width 41 height 41
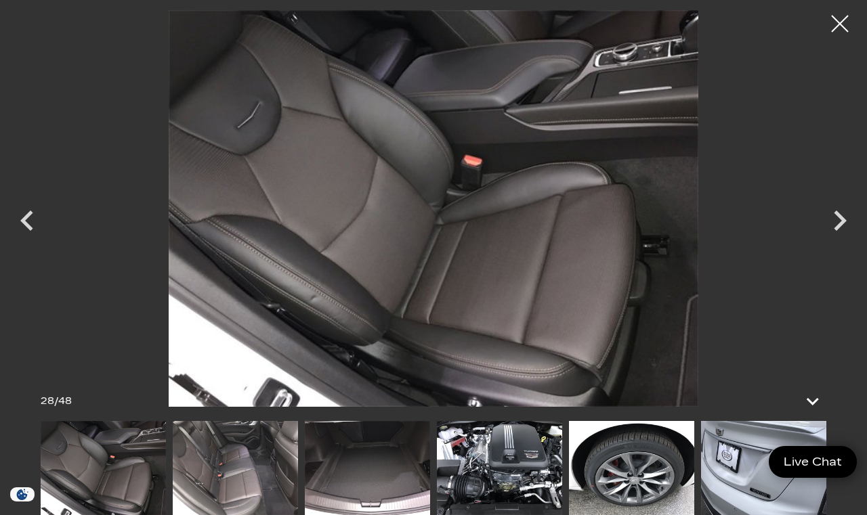
click at [834, 230] on icon "Next" at bounding box center [839, 220] width 41 height 41
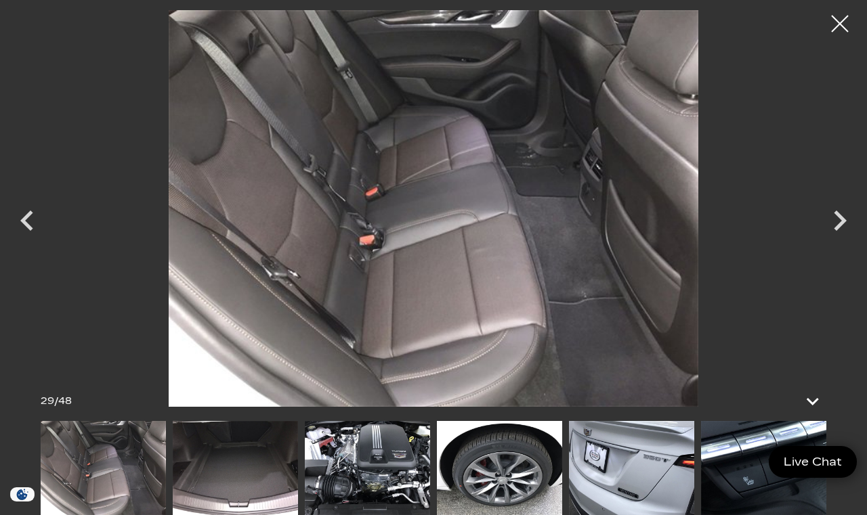
click at [835, 232] on icon "Next" at bounding box center [839, 220] width 41 height 41
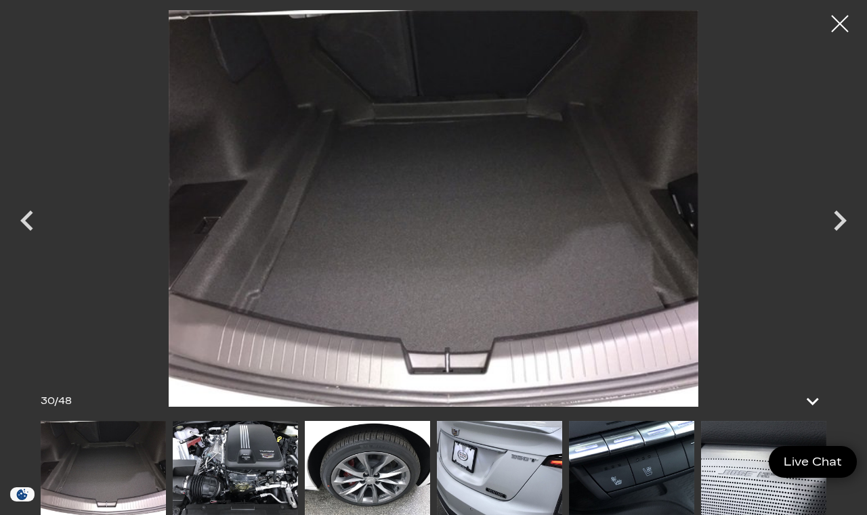
click at [831, 232] on icon "Next" at bounding box center [839, 220] width 41 height 41
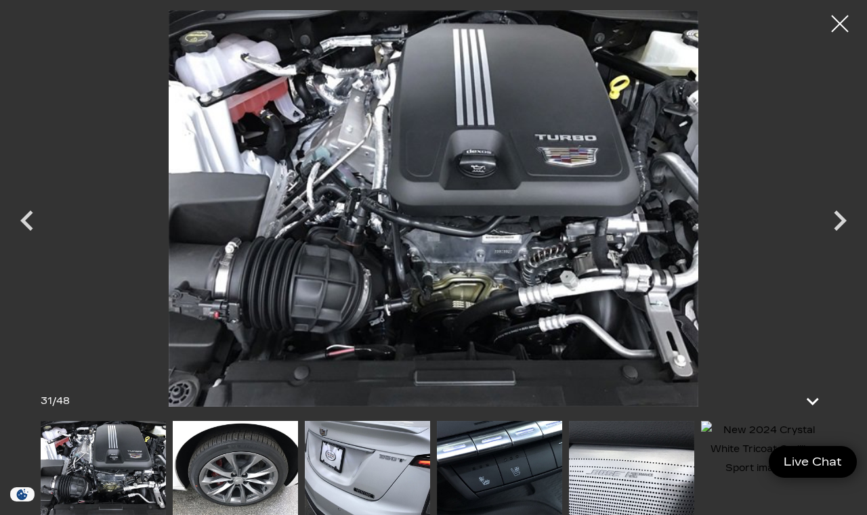
click at [840, 228] on icon "Next" at bounding box center [839, 220] width 41 height 41
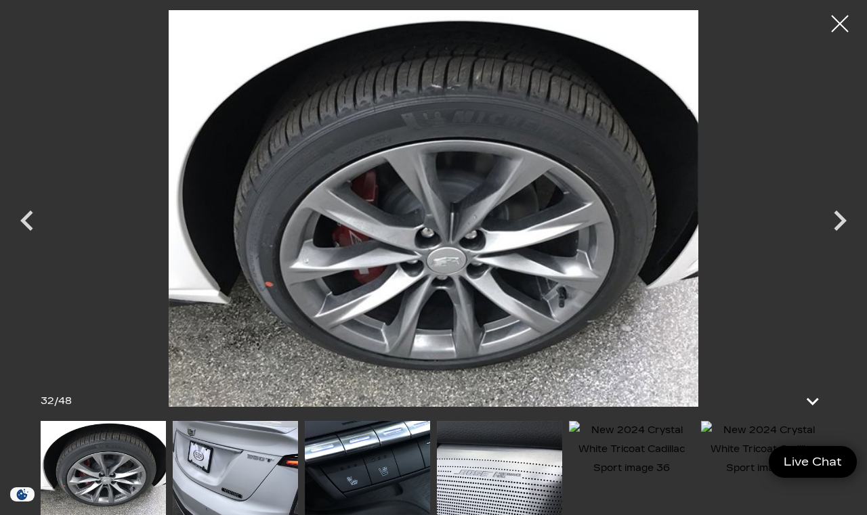
click at [833, 233] on icon "Next" at bounding box center [839, 220] width 41 height 41
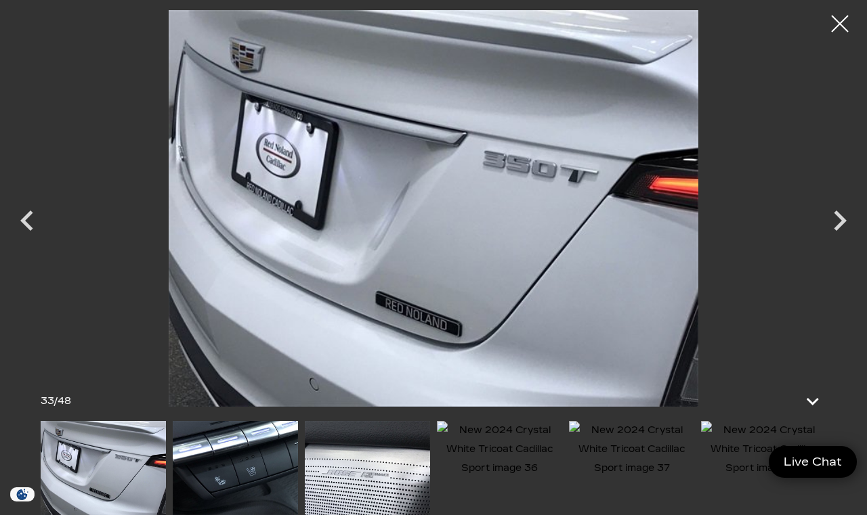
click at [827, 236] on icon "Next" at bounding box center [839, 220] width 41 height 41
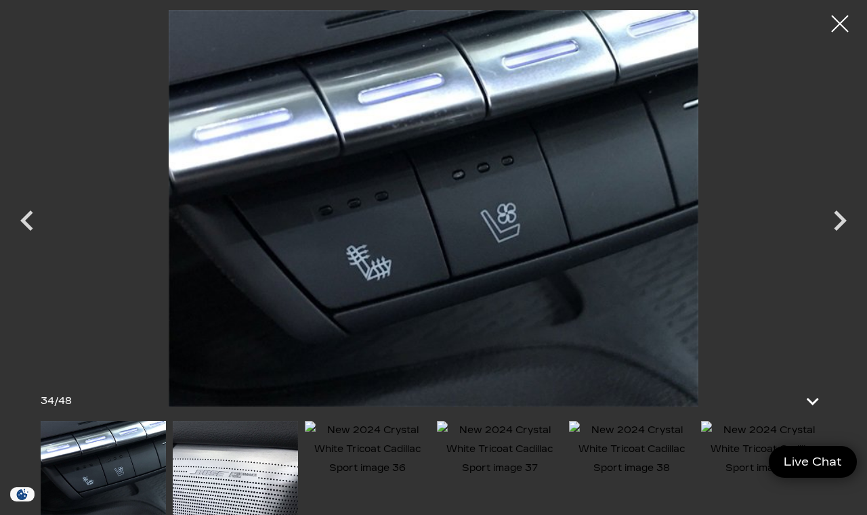
click at [823, 238] on icon "Next" at bounding box center [839, 220] width 41 height 41
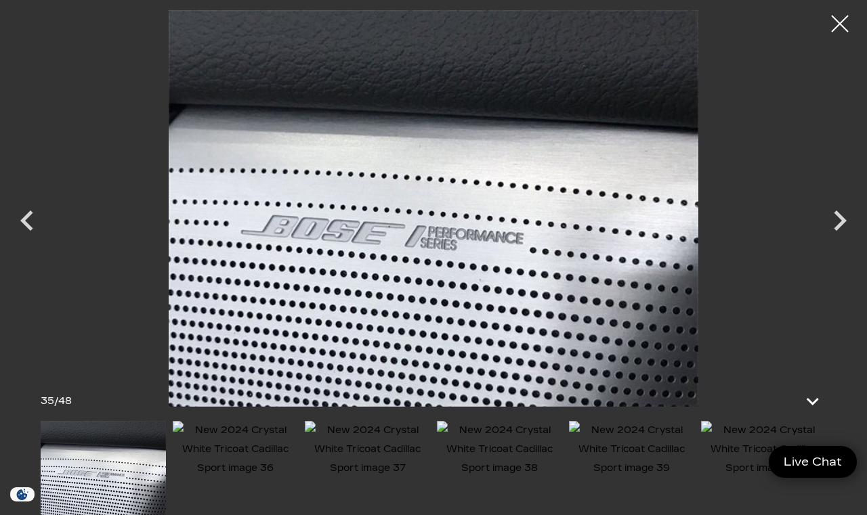
click at [827, 236] on icon "Next" at bounding box center [839, 220] width 41 height 41
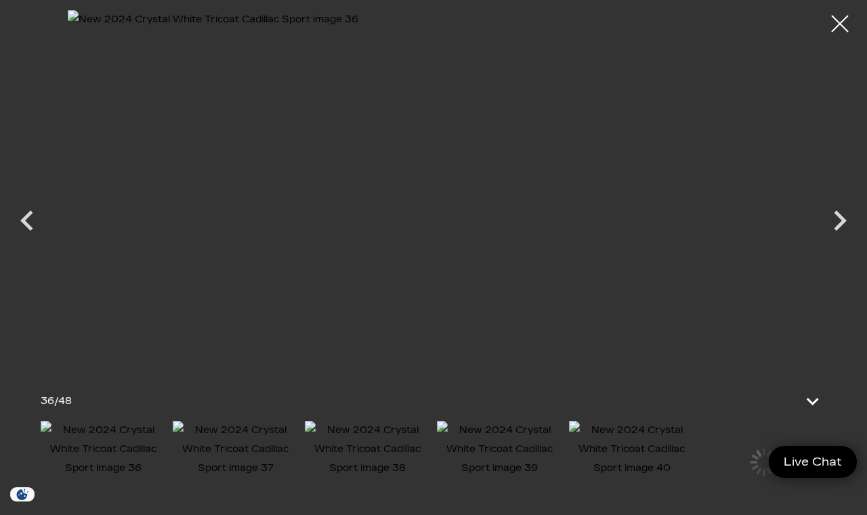
click at [822, 237] on icon "Next" at bounding box center [839, 220] width 41 height 41
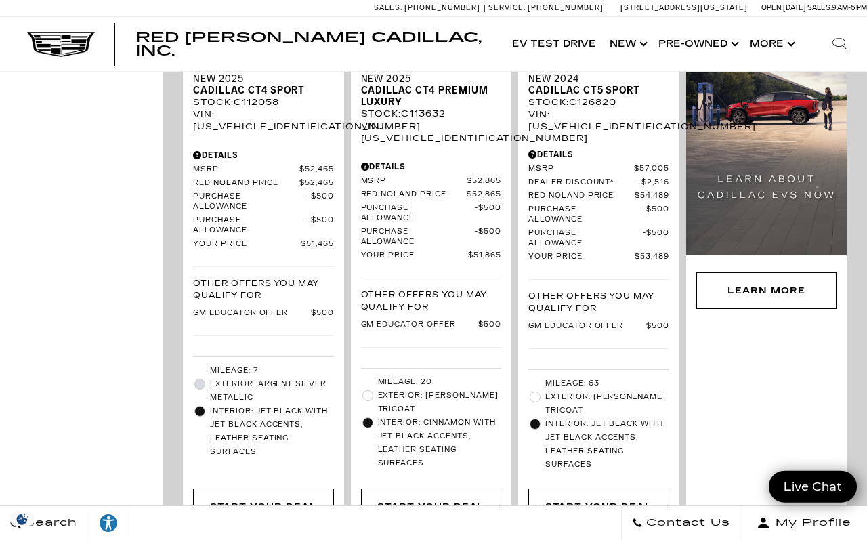
scroll to position [1743, 0]
